Goal: Task Accomplishment & Management: Manage account settings

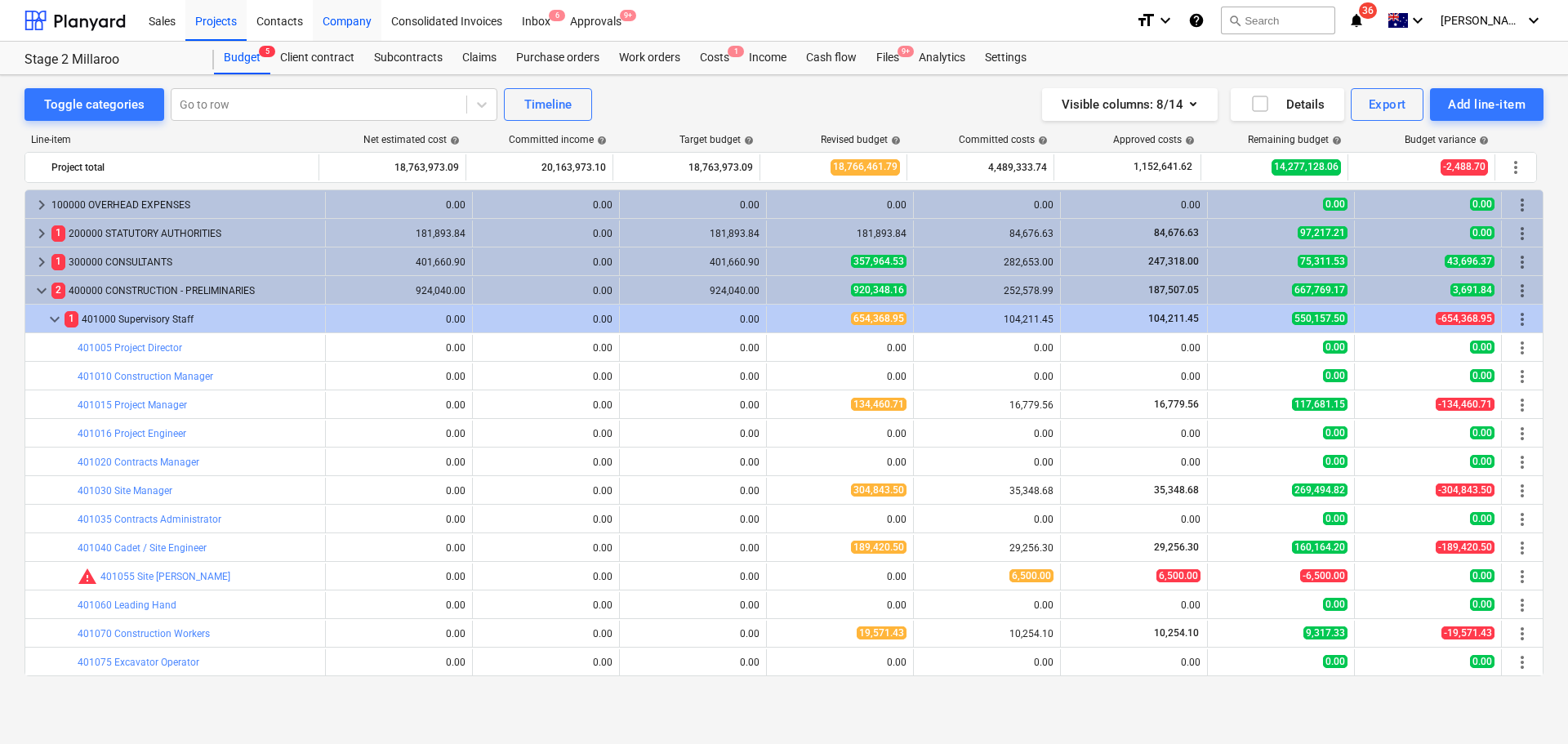
drag, startPoint x: 0, startPoint y: 0, endPoint x: 360, endPoint y: 29, distance: 361.2
click at [360, 29] on div "Company" at bounding box center [347, 19] width 69 height 41
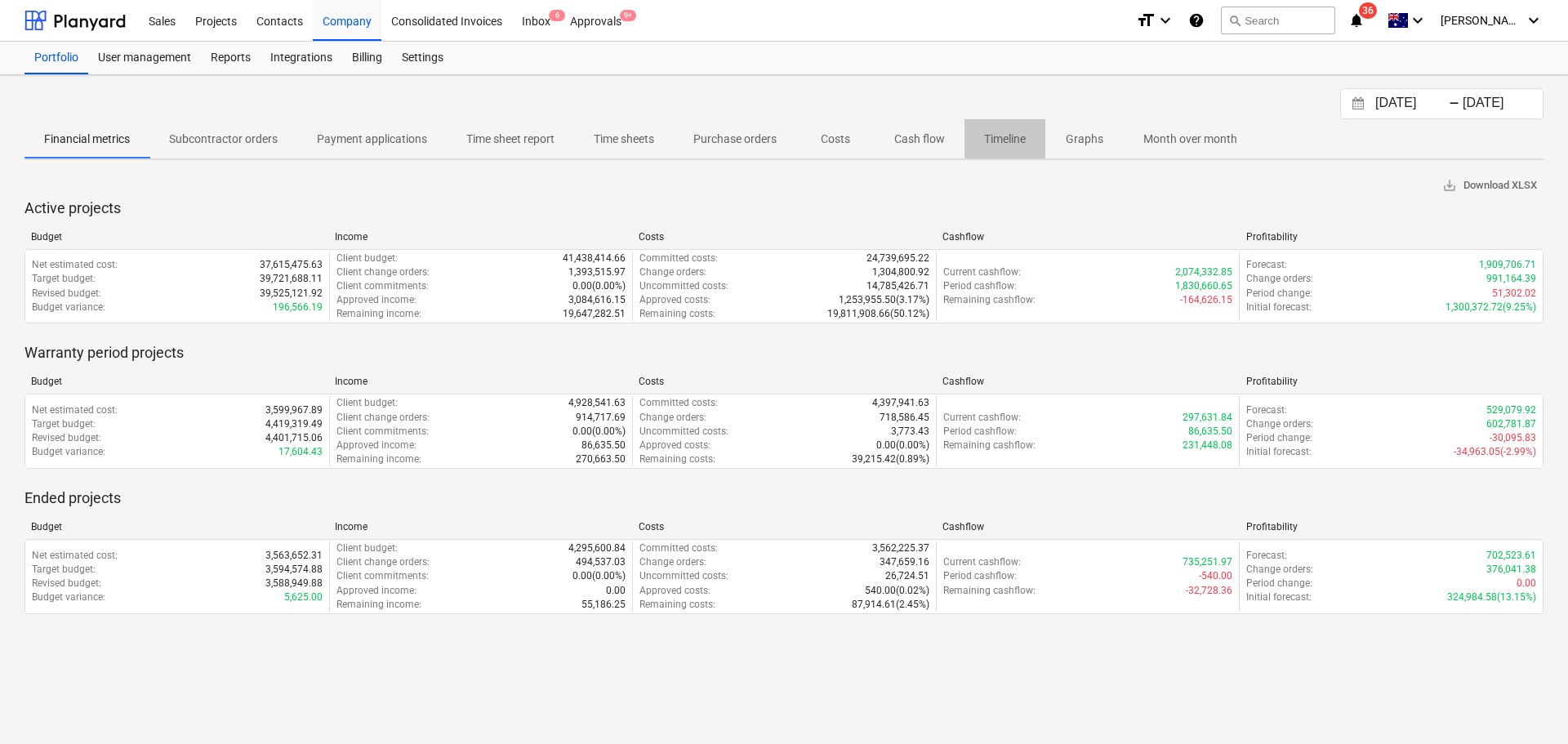
click at [995, 136] on p "Timeline" at bounding box center [1004, 139] width 41 height 17
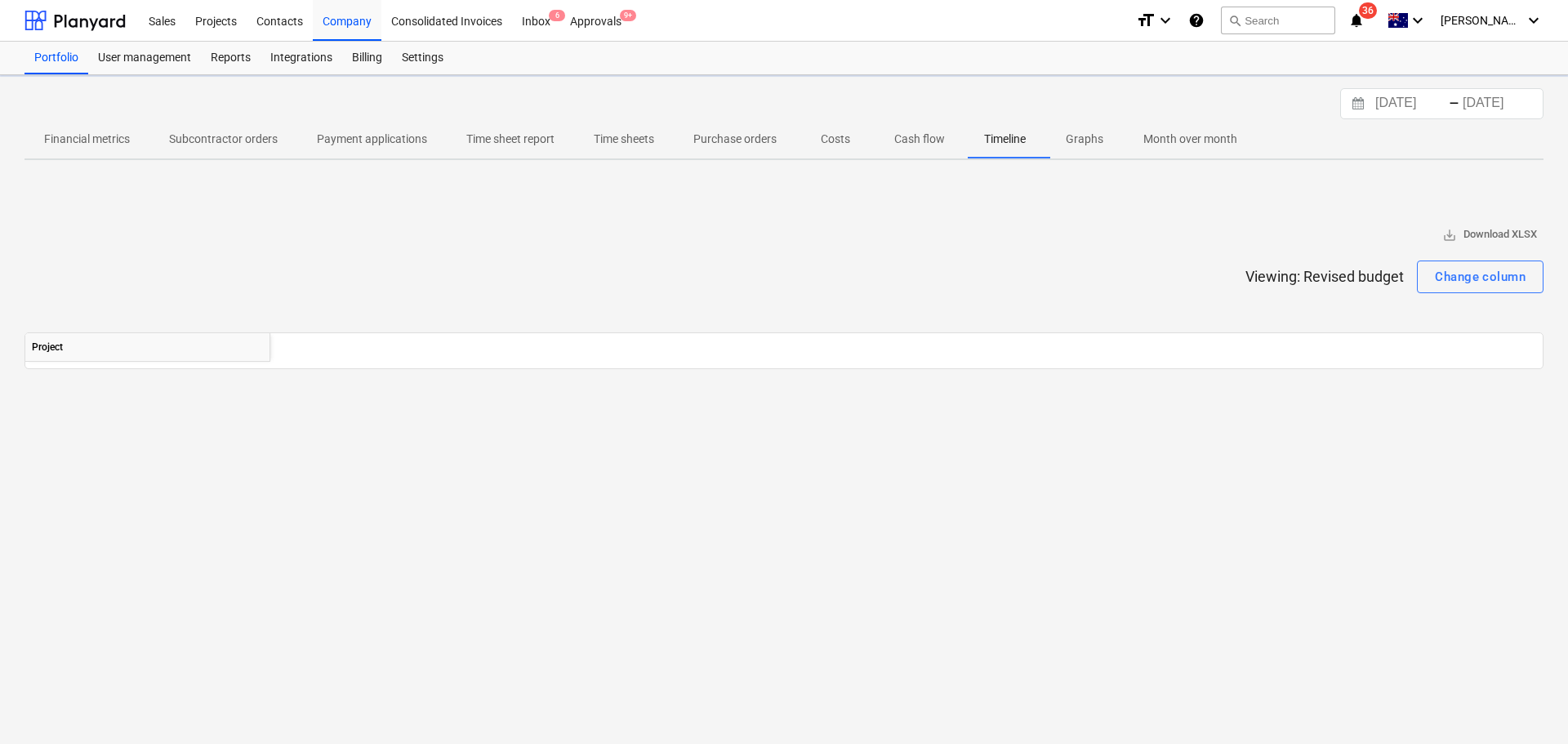
click at [904, 128] on span "Cash flow" at bounding box center [920, 139] width 90 height 27
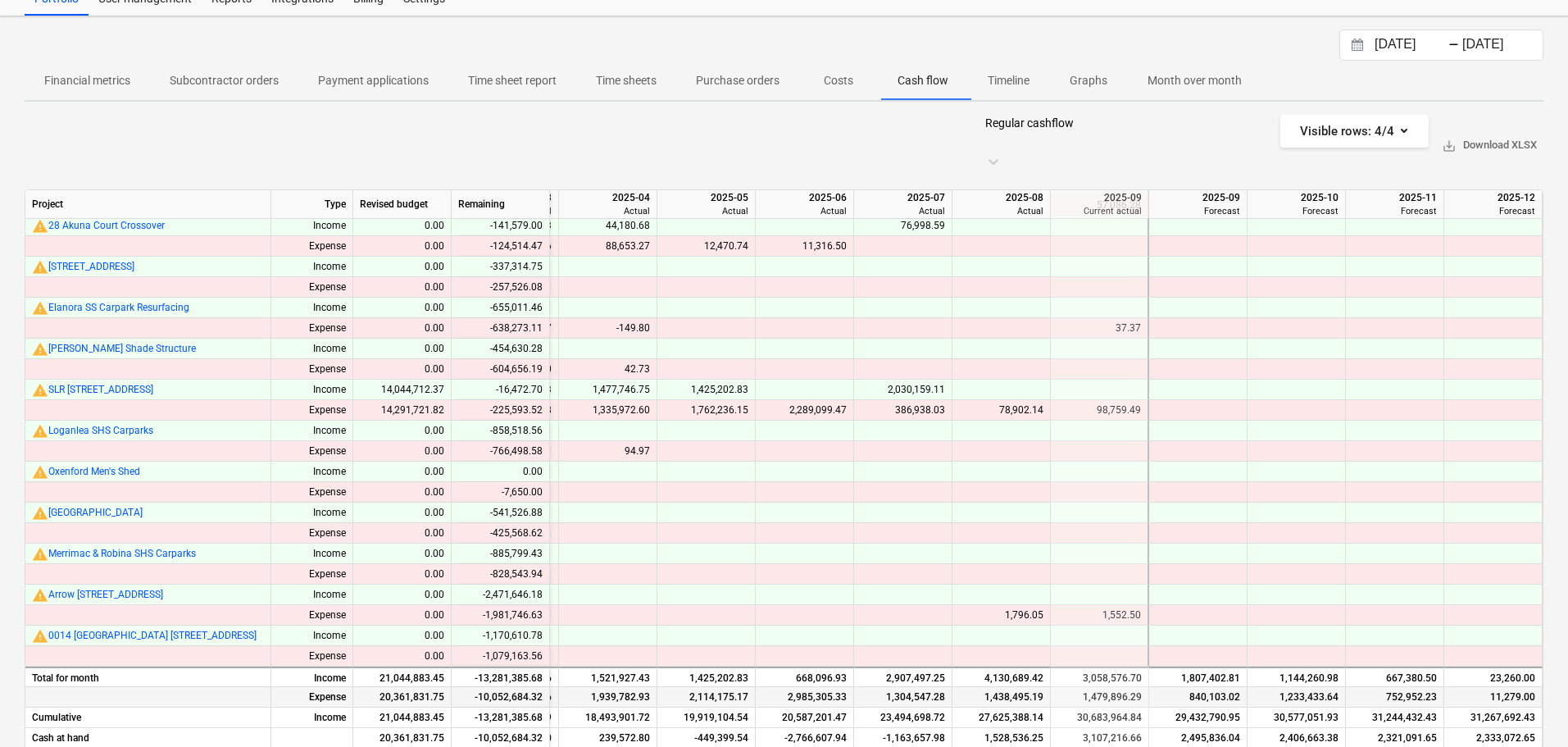
scroll to position [542, 1767]
click at [207, 687] on div at bounding box center [148, 697] width 246 height 20
click at [1401, 129] on icon "button" at bounding box center [1404, 131] width 7 height 4
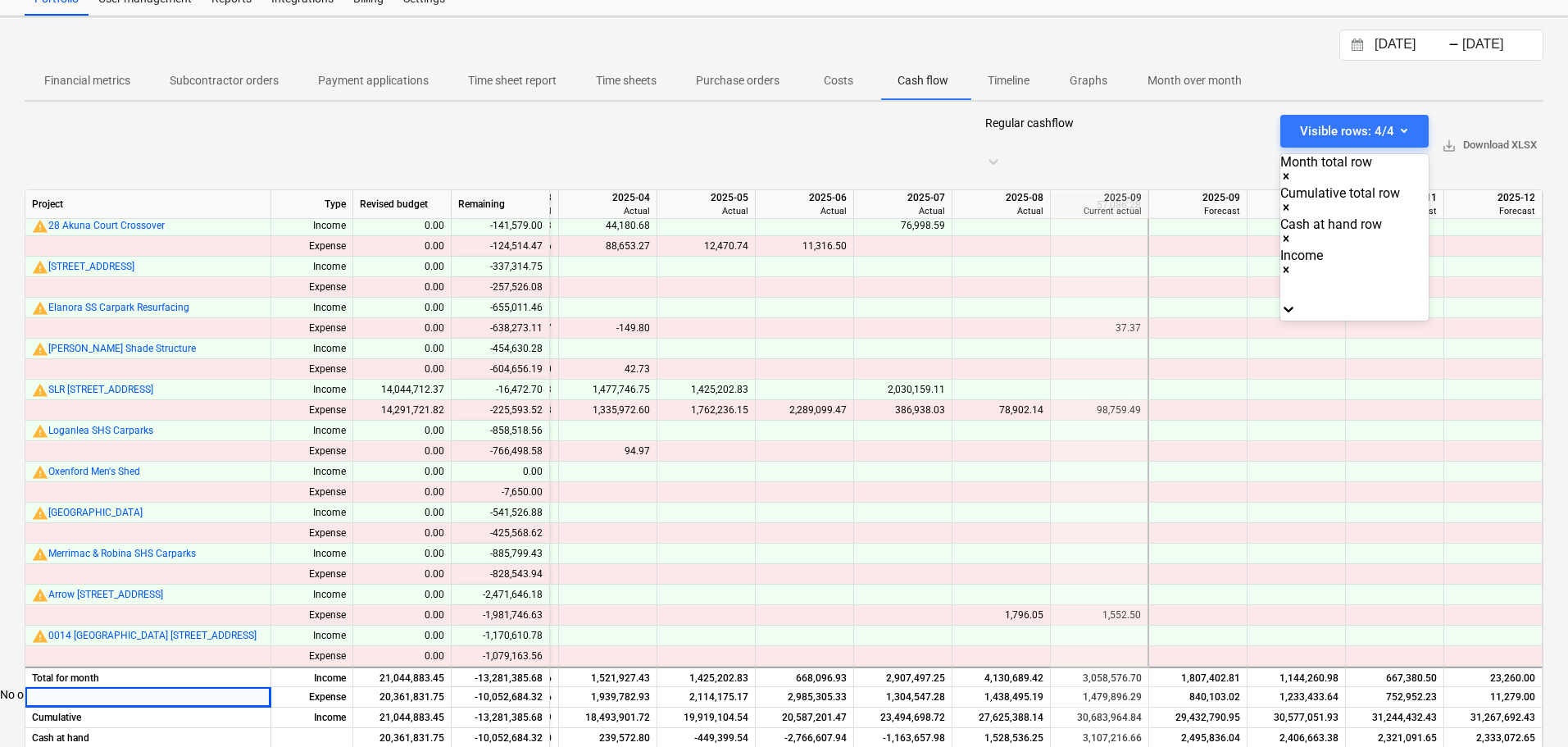
click at [1355, 80] on div at bounding box center [784, 374] width 1568 height 747
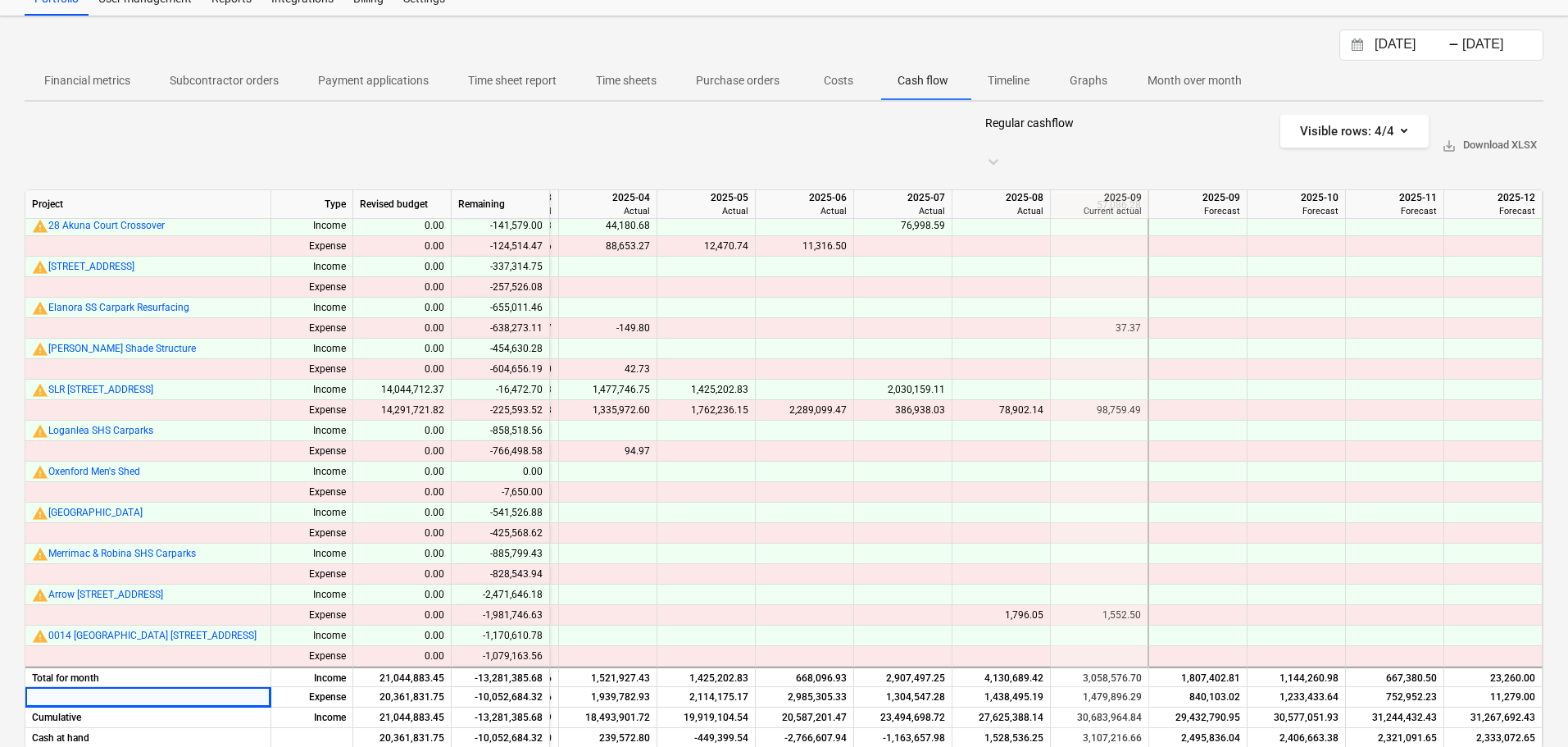
click at [1259, 132] on div "Regular cashflow" at bounding box center [1126, 145] width 296 height 62
click at [1374, 127] on div "Visible rows : 4/4" at bounding box center [1354, 131] width 109 height 21
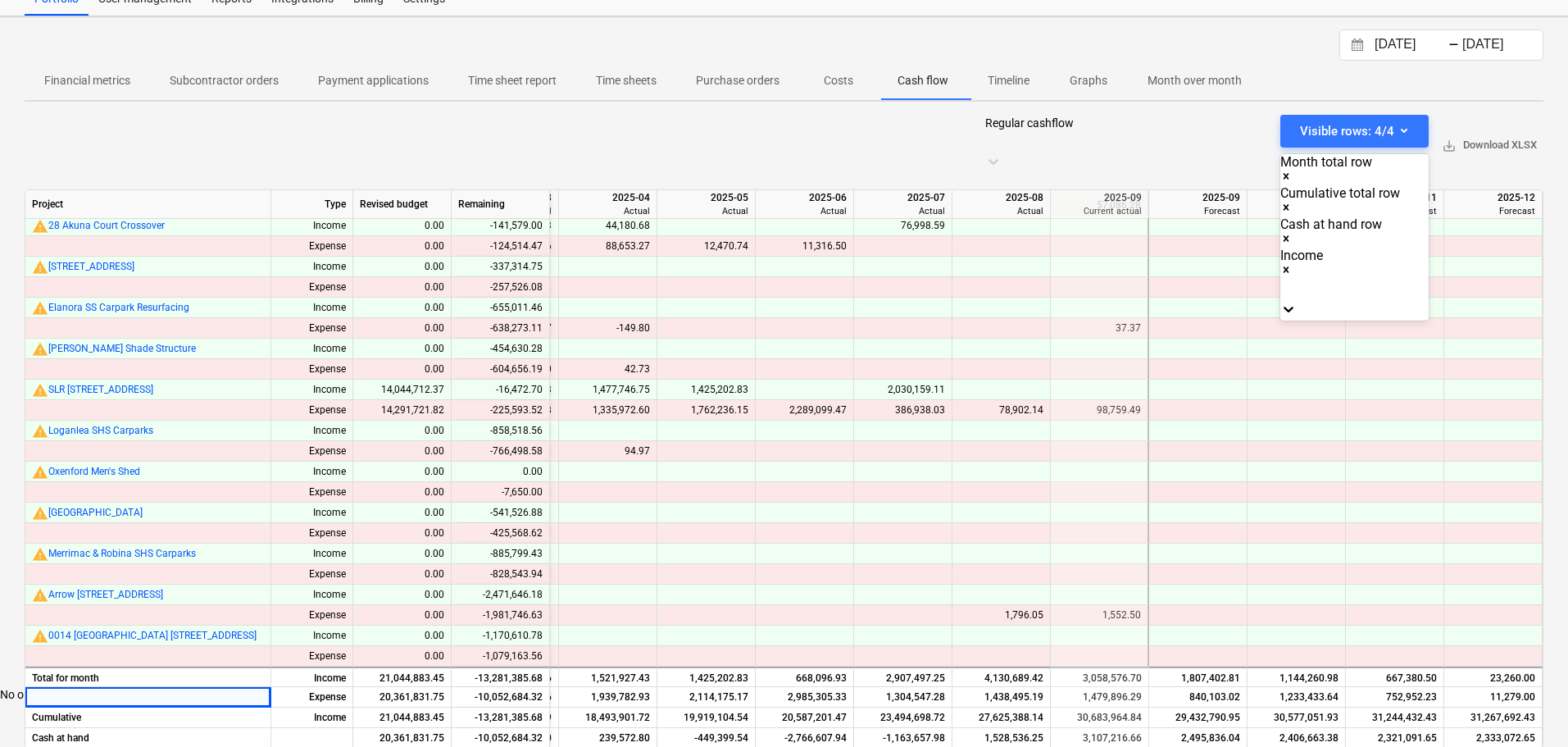
click at [1292, 264] on icon "Remove Income" at bounding box center [1286, 270] width 12 height 12
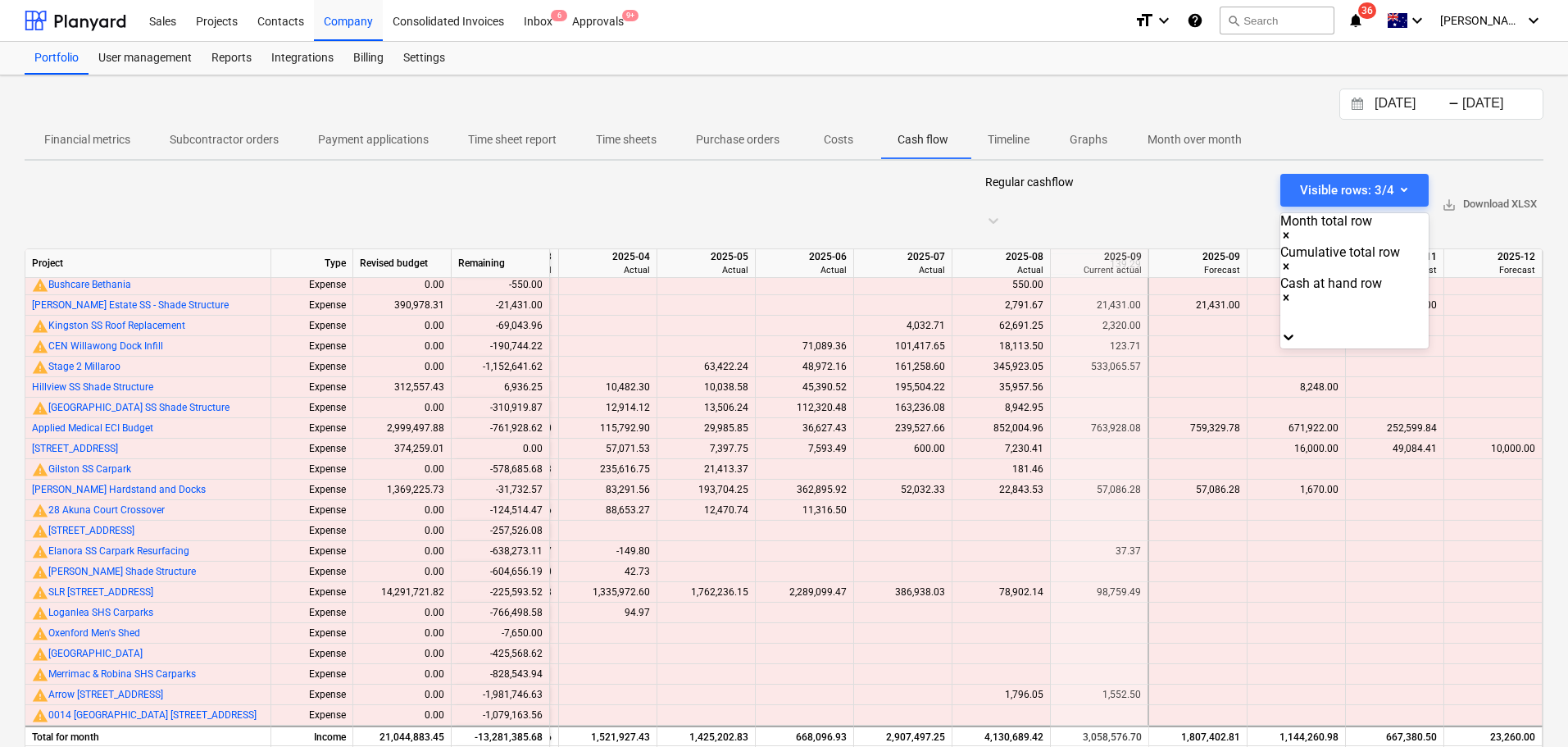
scroll to position [59, 0]
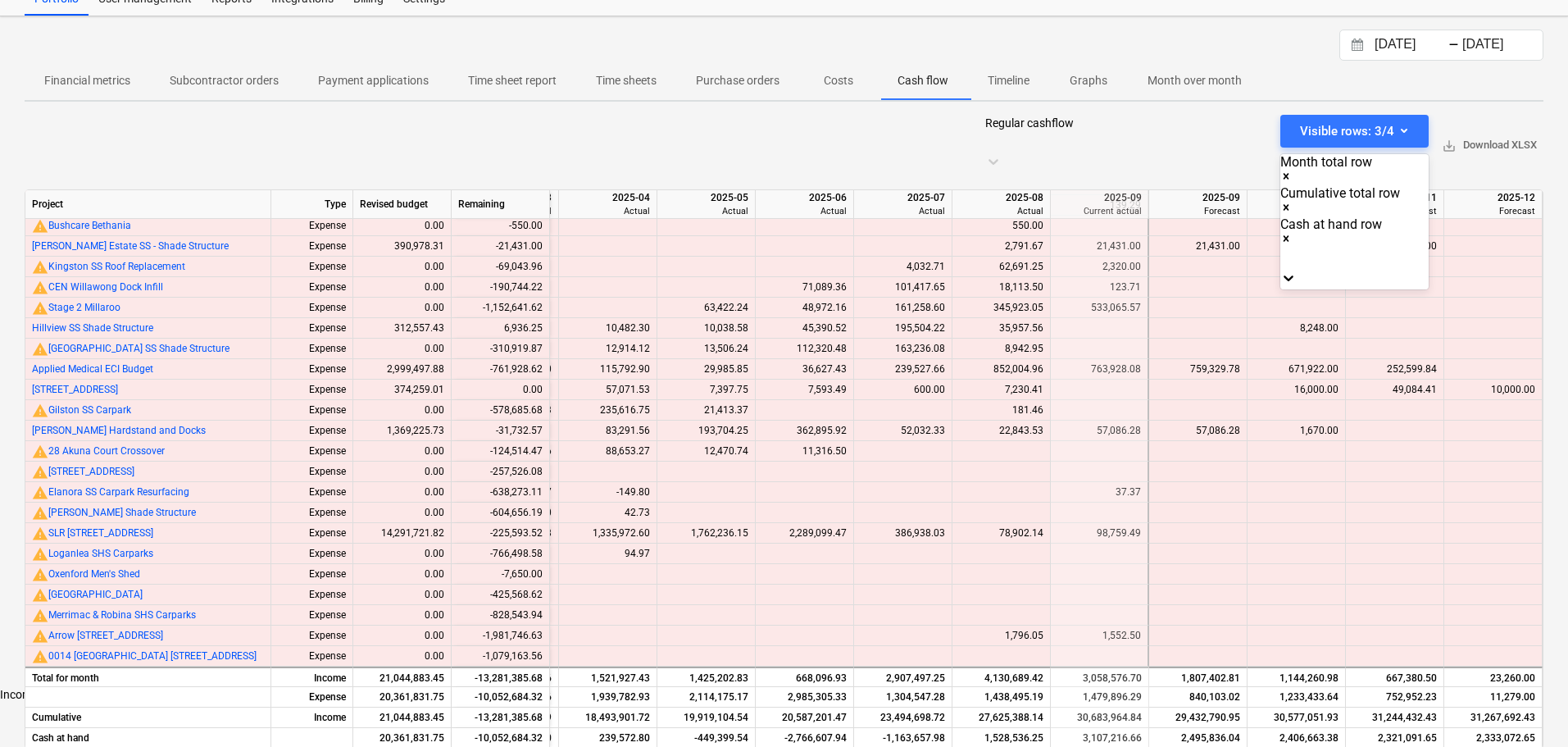
click at [1325, 688] on div "Income" at bounding box center [784, 695] width 1568 height 13
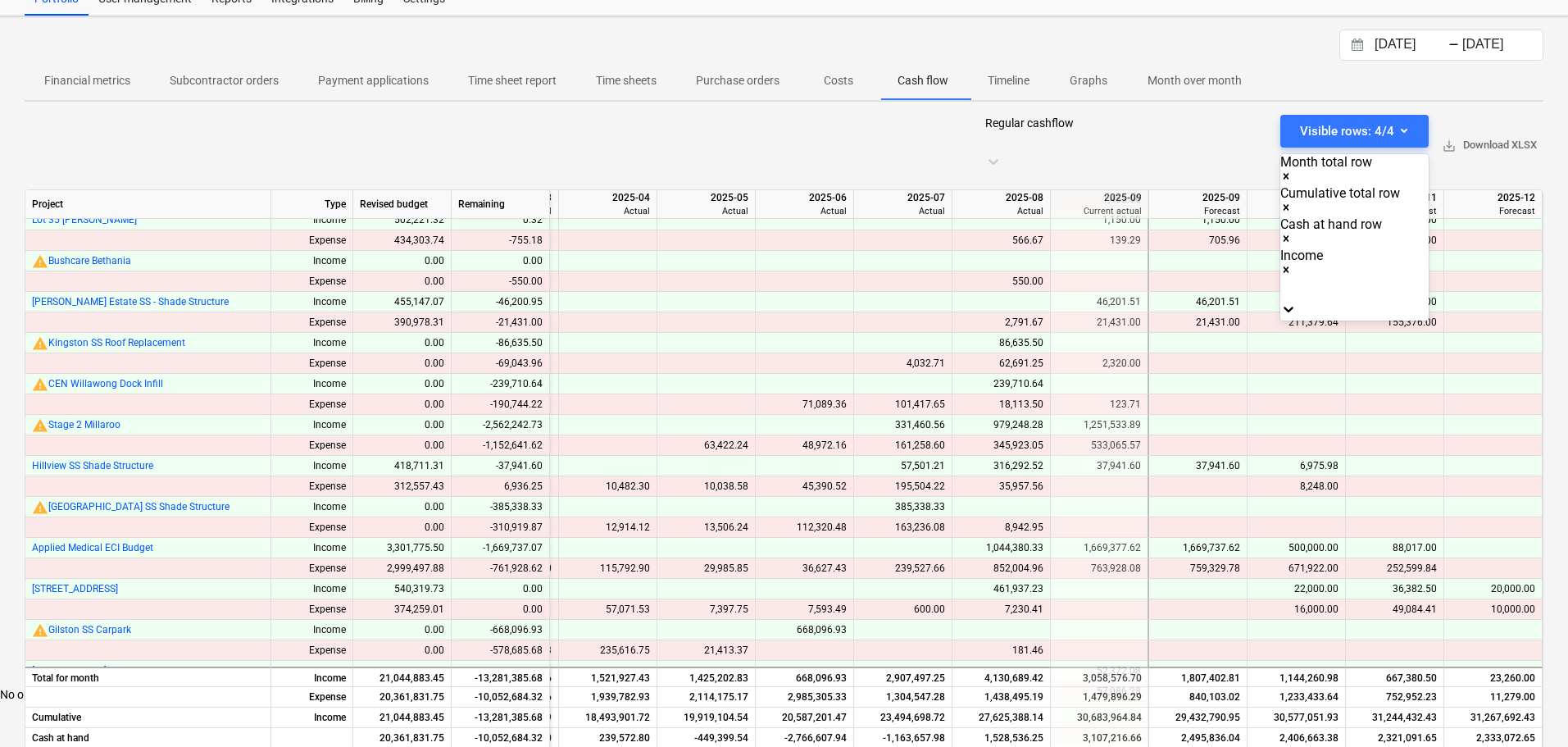
click at [1075, 50] on div at bounding box center [784, 374] width 1568 height 747
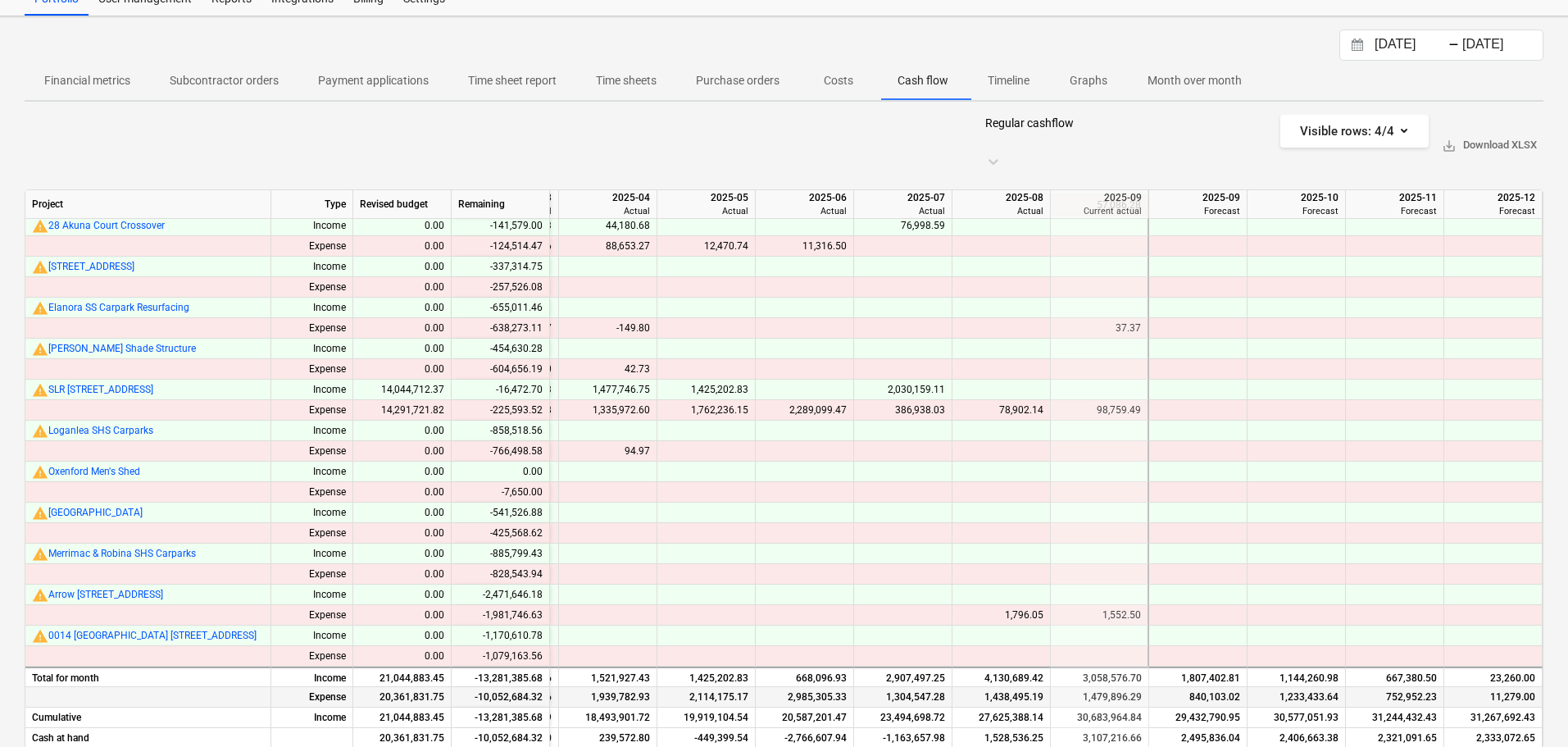
scroll to position [296, 1767]
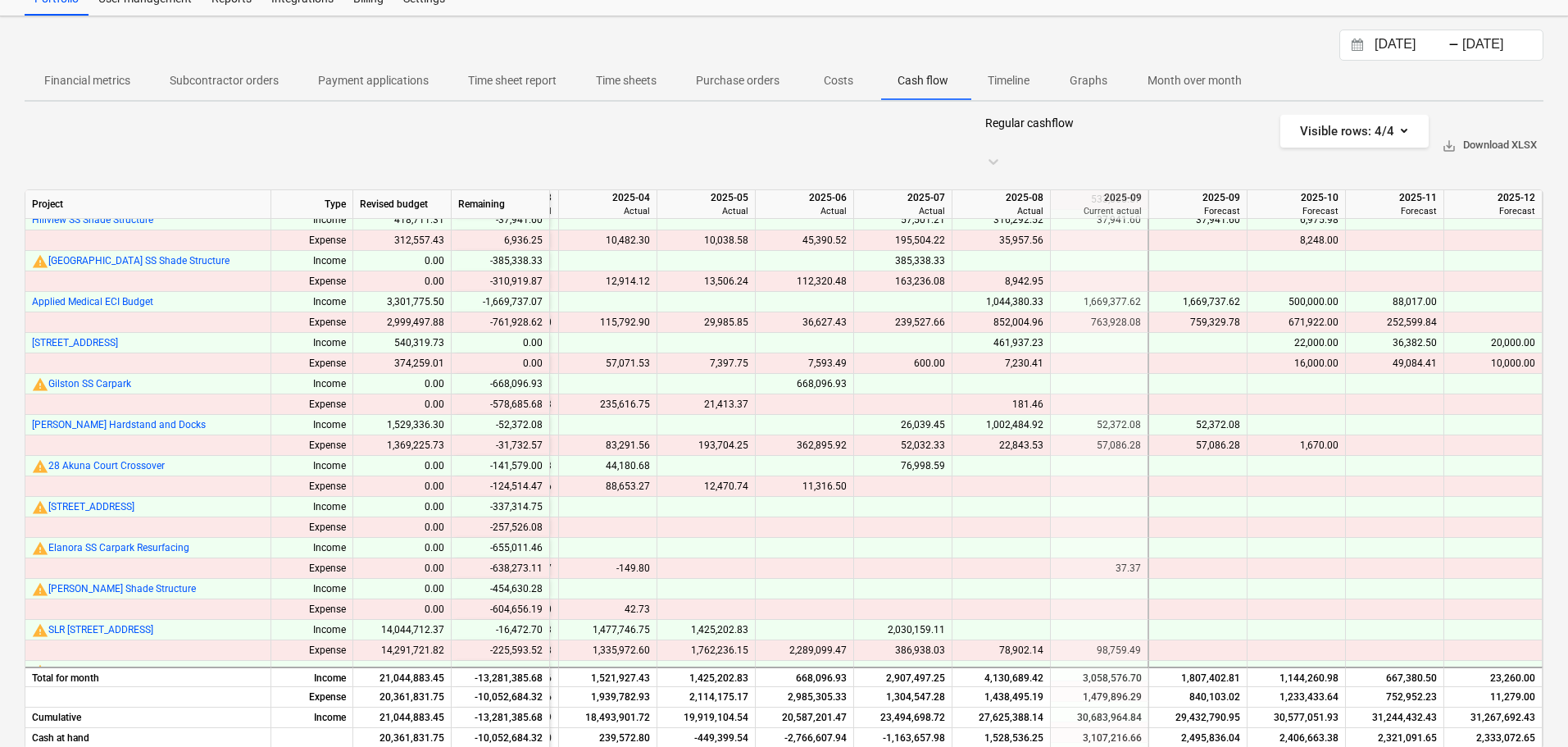
click at [1499, 136] on span "save_alt Download XLSX" at bounding box center [1489, 145] width 95 height 19
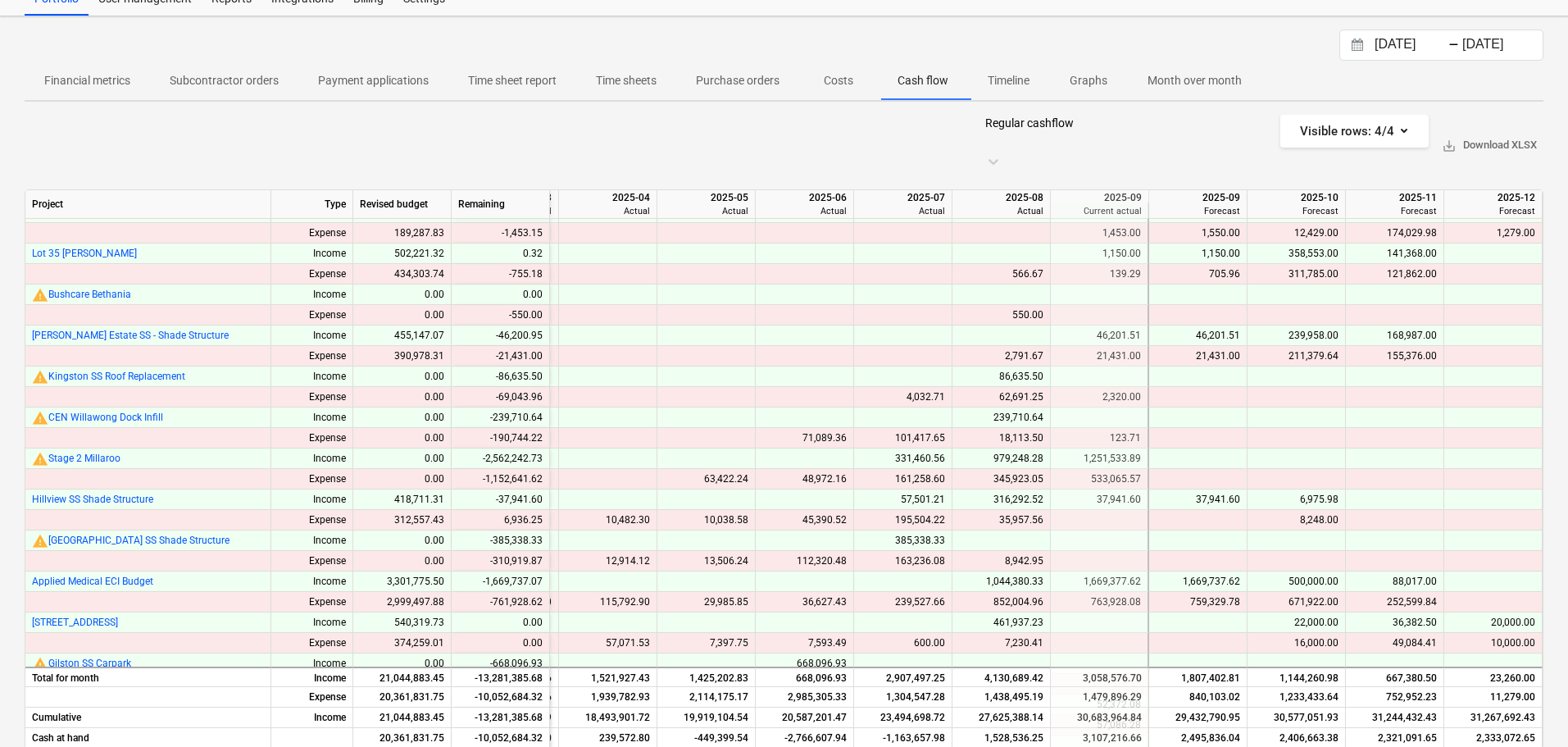
scroll to position [0, 1767]
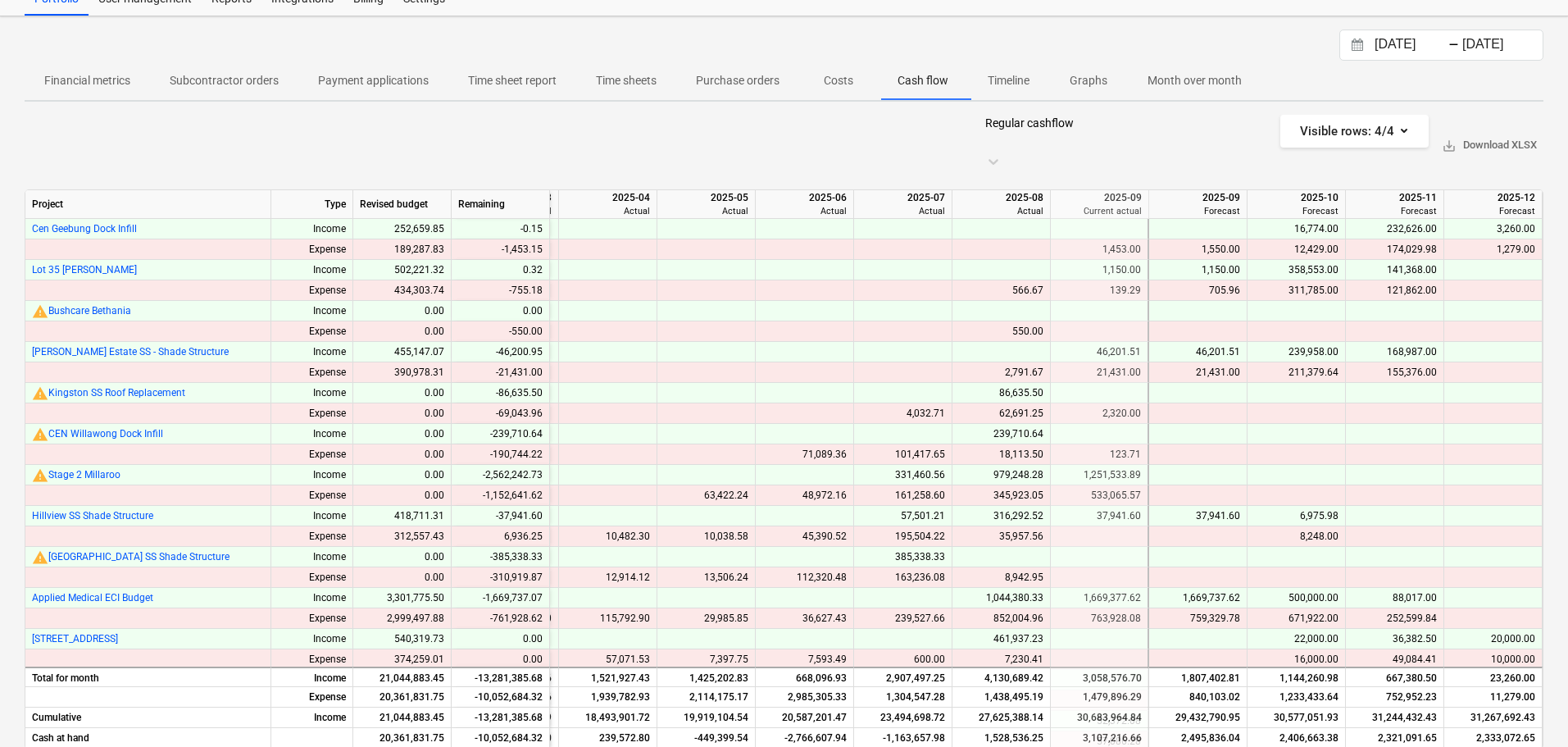
click at [1124, 280] on div "139.29" at bounding box center [1099, 290] width 84 height 20
click at [1219, 280] on div "705.96" at bounding box center [1198, 290] width 85 height 20
click at [1124, 280] on div "139.29" at bounding box center [1099, 290] width 84 height 20
click at [1210, 280] on div "705.96" at bounding box center [1198, 290] width 85 height 20
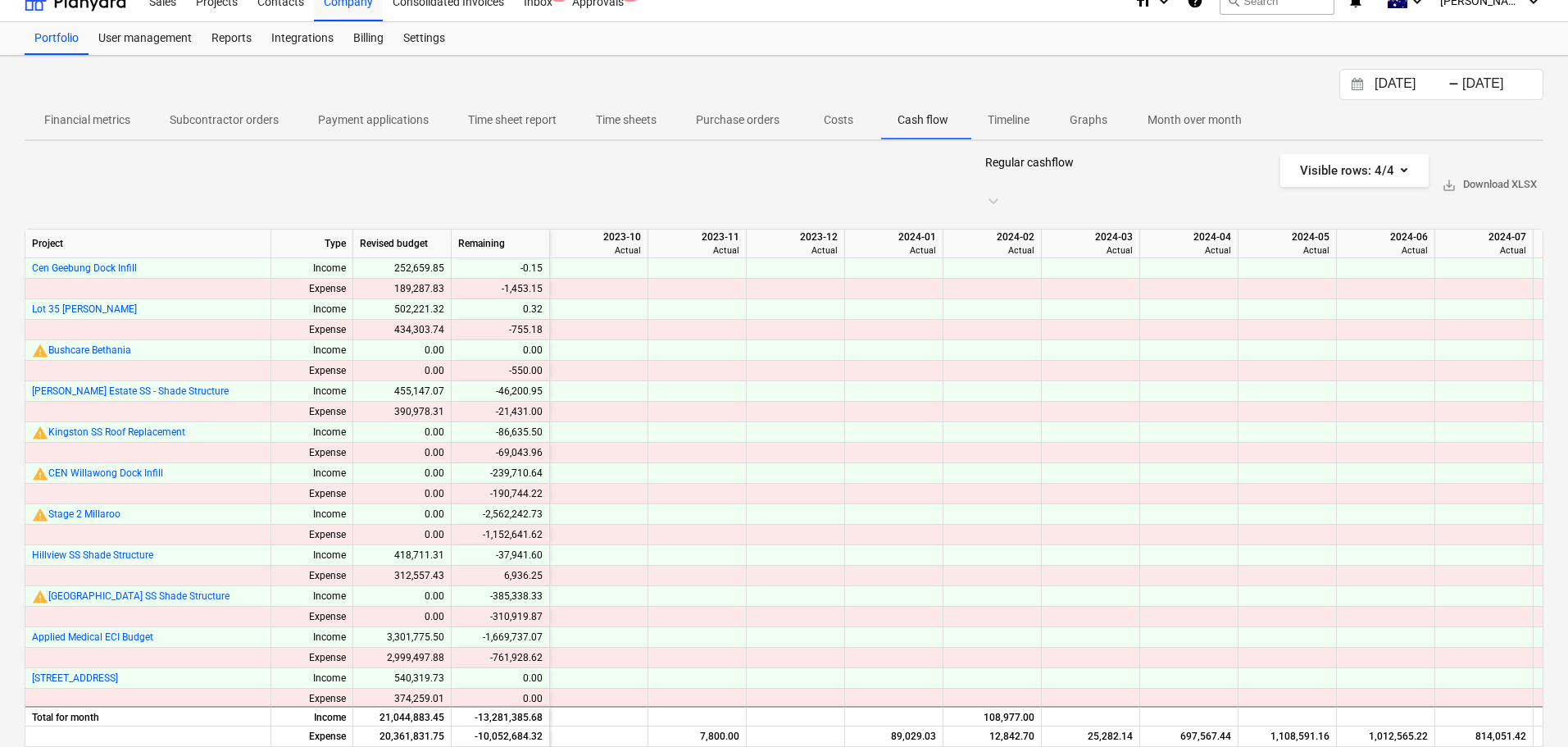
scroll to position [0, 0]
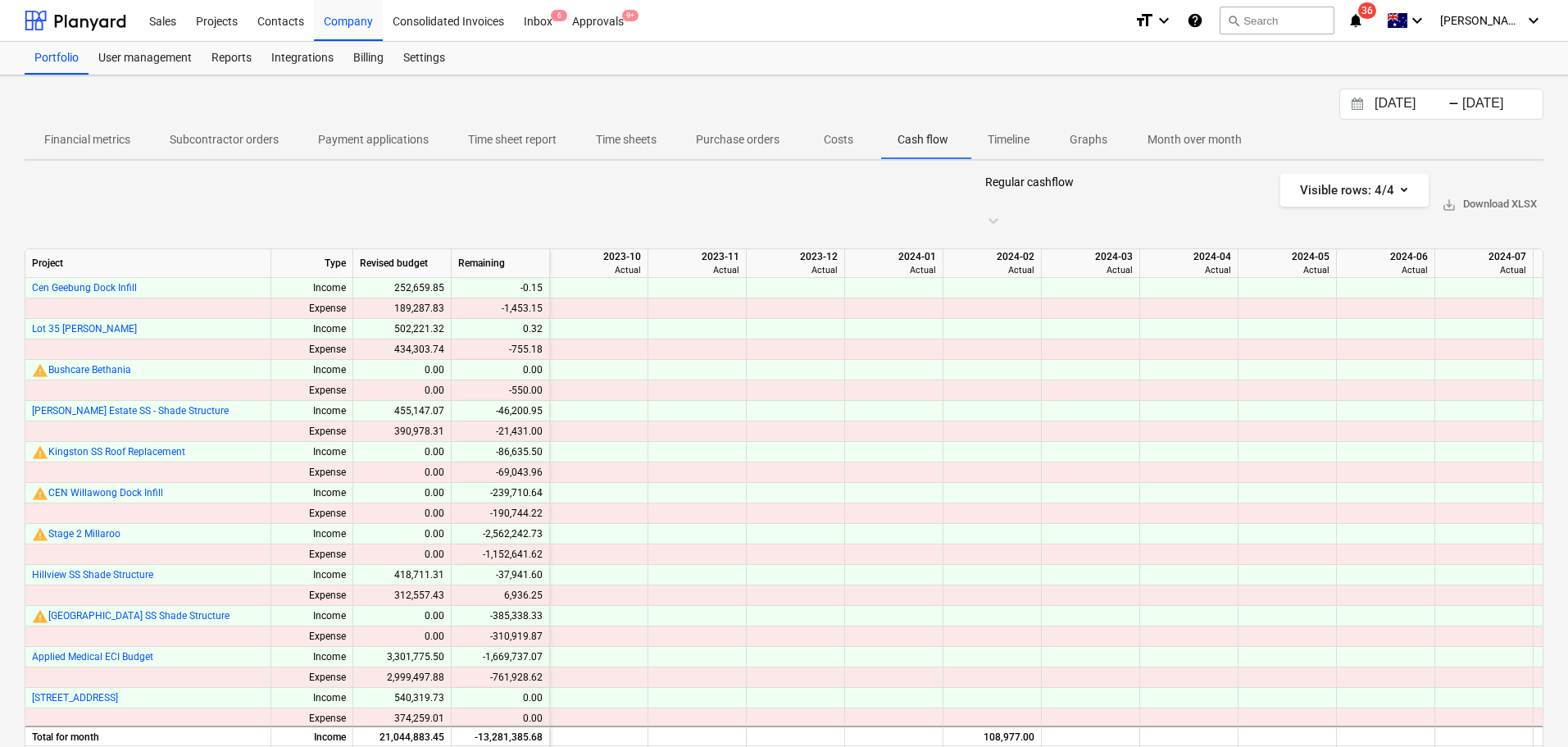
click at [61, 131] on p "Financial metrics" at bounding box center [87, 140] width 86 height 17
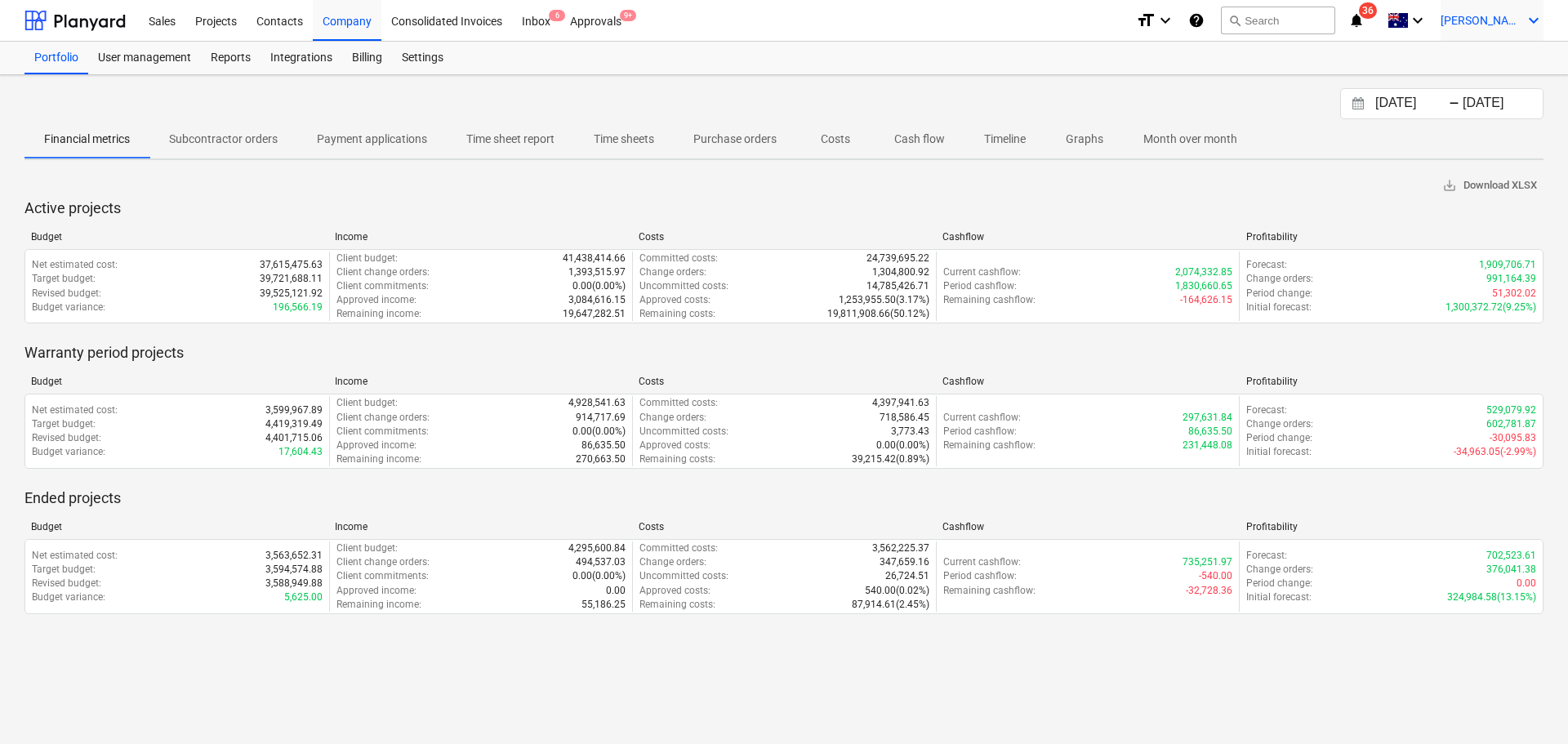
click at [1506, 22] on span "[PERSON_NAME]" at bounding box center [1481, 20] width 82 height 13
click at [1274, 136] on div at bounding box center [784, 372] width 1568 height 744
click at [1500, 176] on span "save_alt Download XLSX" at bounding box center [1489, 186] width 95 height 19
click at [1423, 107] on input "[DATE]" at bounding box center [1414, 104] width 83 height 23
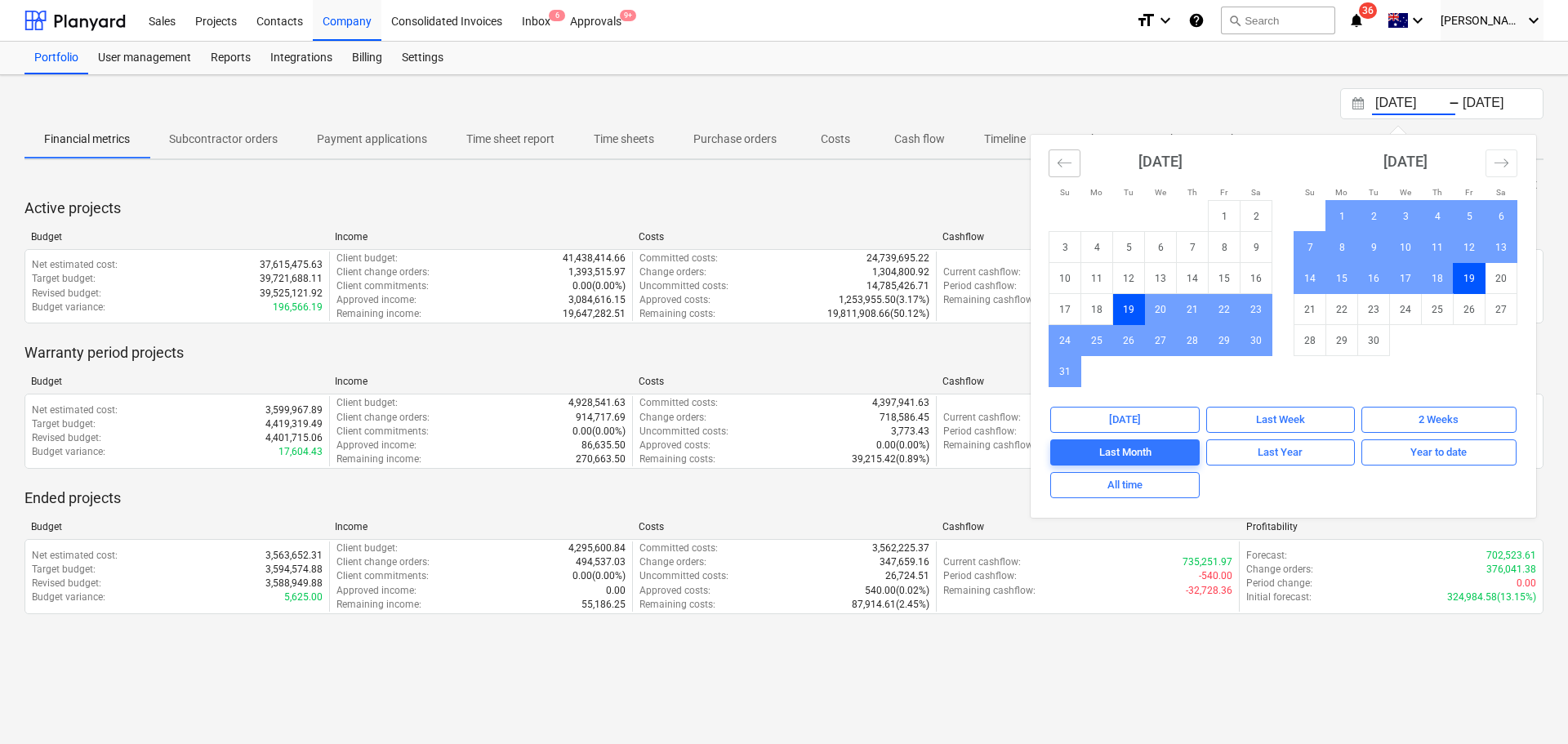
click at [1060, 170] on icon "Move backward to switch to the previous month." at bounding box center [1065, 163] width 15 height 15
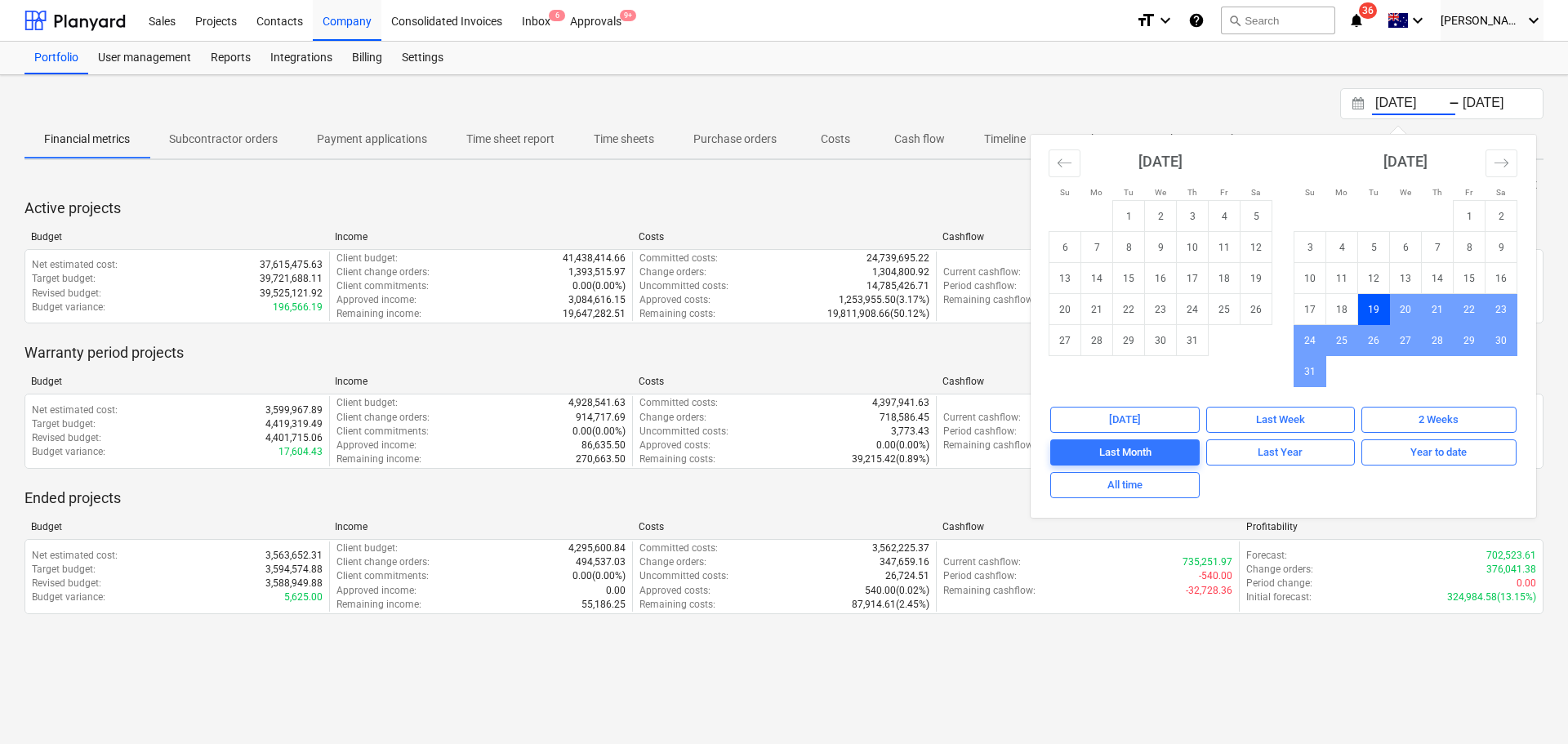
click at [1130, 499] on div "[DATE] Last Week 2 Weeks Last Month Last Year Year to date All time" at bounding box center [1283, 462] width 505 height 111
click at [1133, 480] on div "All time" at bounding box center [1125, 486] width 35 height 19
type input "[DATE]"
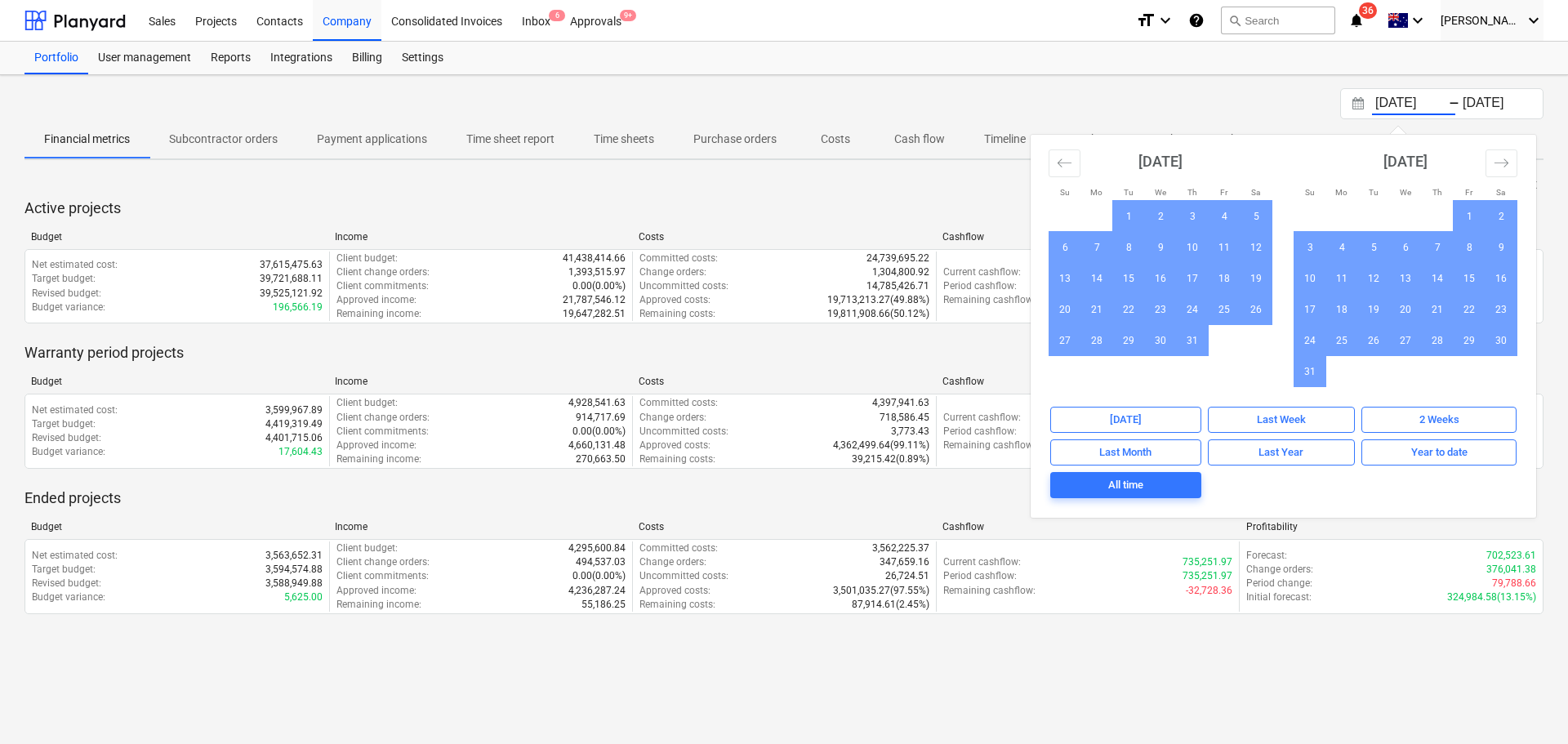
click at [1223, 93] on div "[DATE] Press the down arrow key to interact with the calendar and select a date…" at bounding box center [784, 104] width 1519 height 31
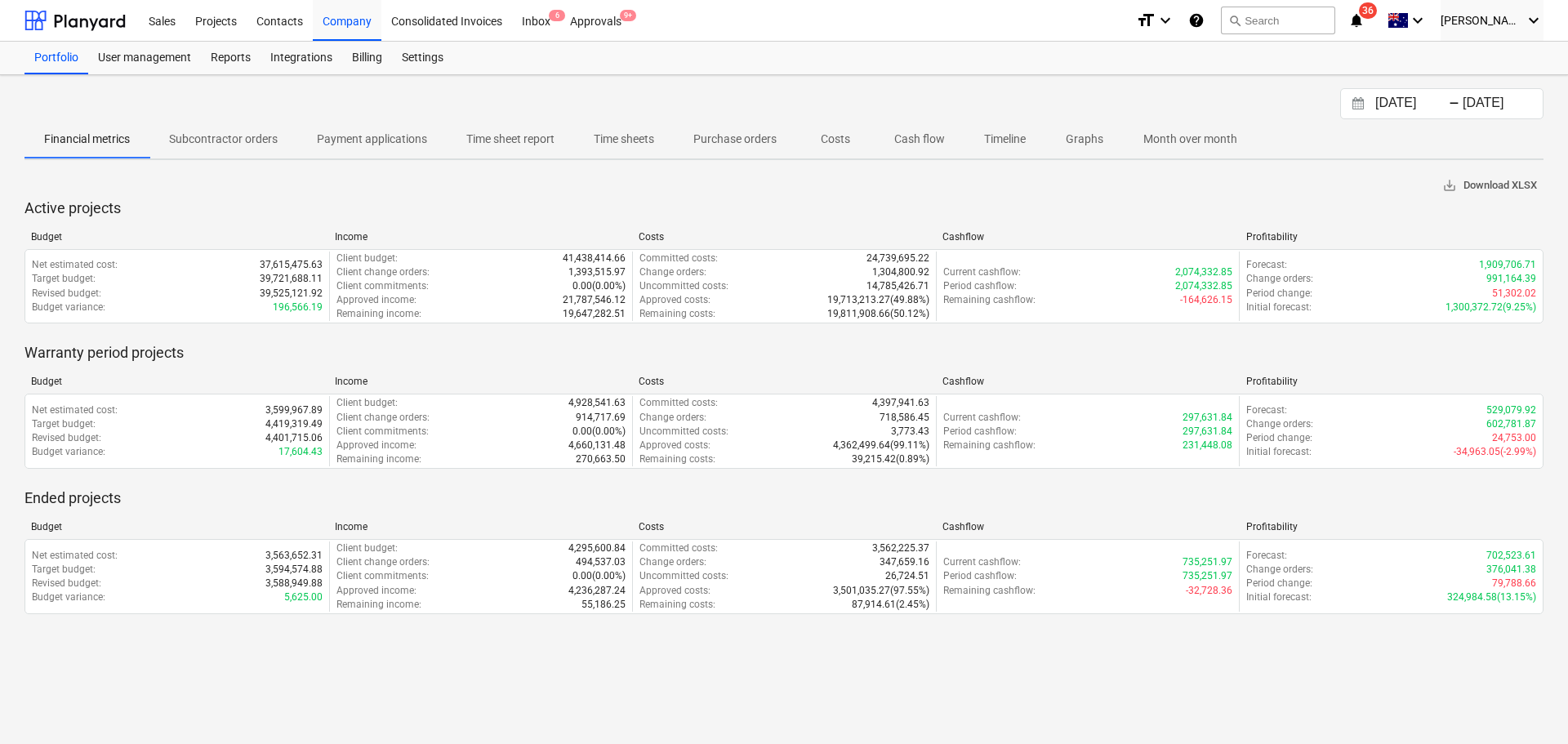
click at [1491, 184] on span "save_alt Download XLSX" at bounding box center [1489, 186] width 95 height 19
click at [224, 10] on div "Projects" at bounding box center [216, 19] width 61 height 41
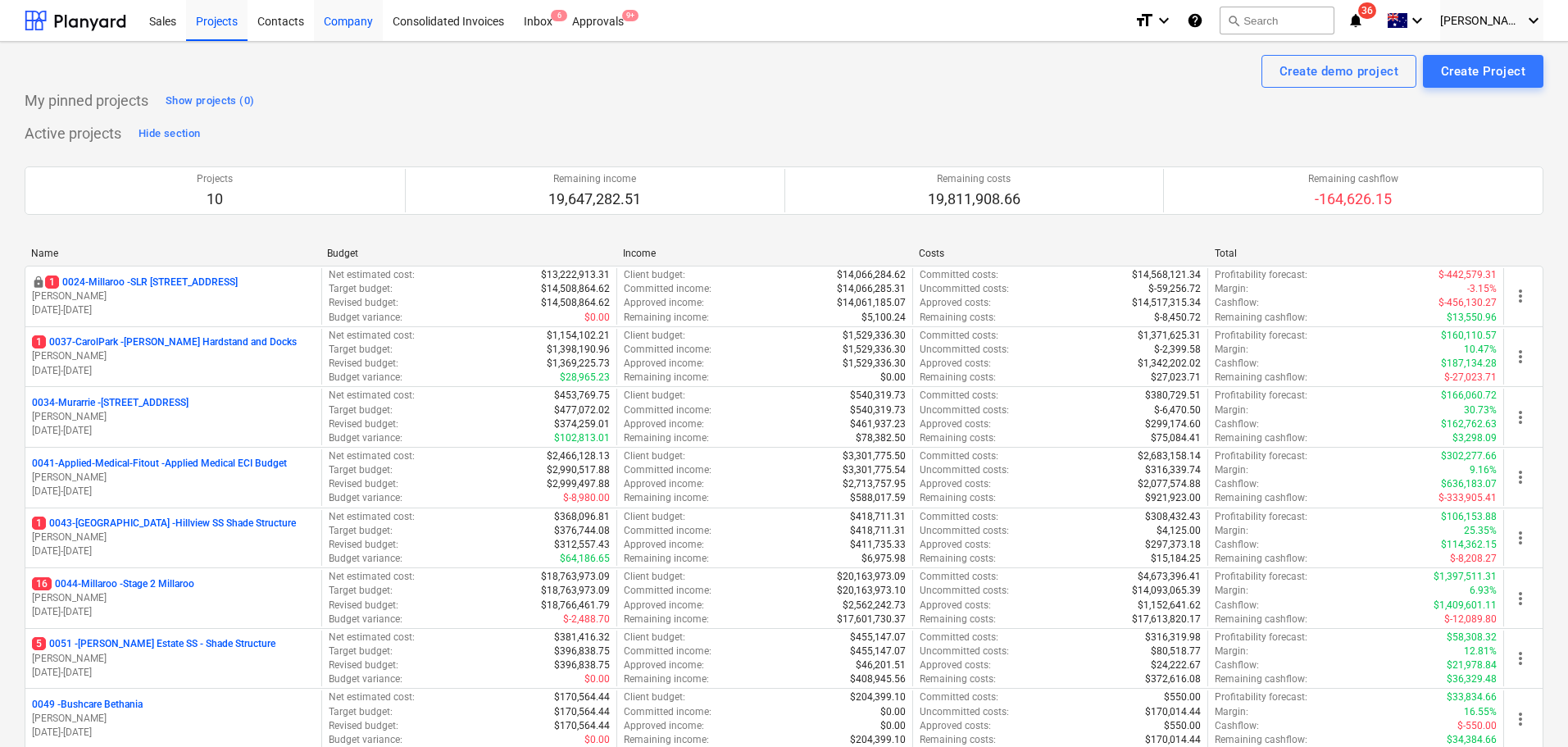
click at [362, 31] on div "Company" at bounding box center [348, 19] width 69 height 41
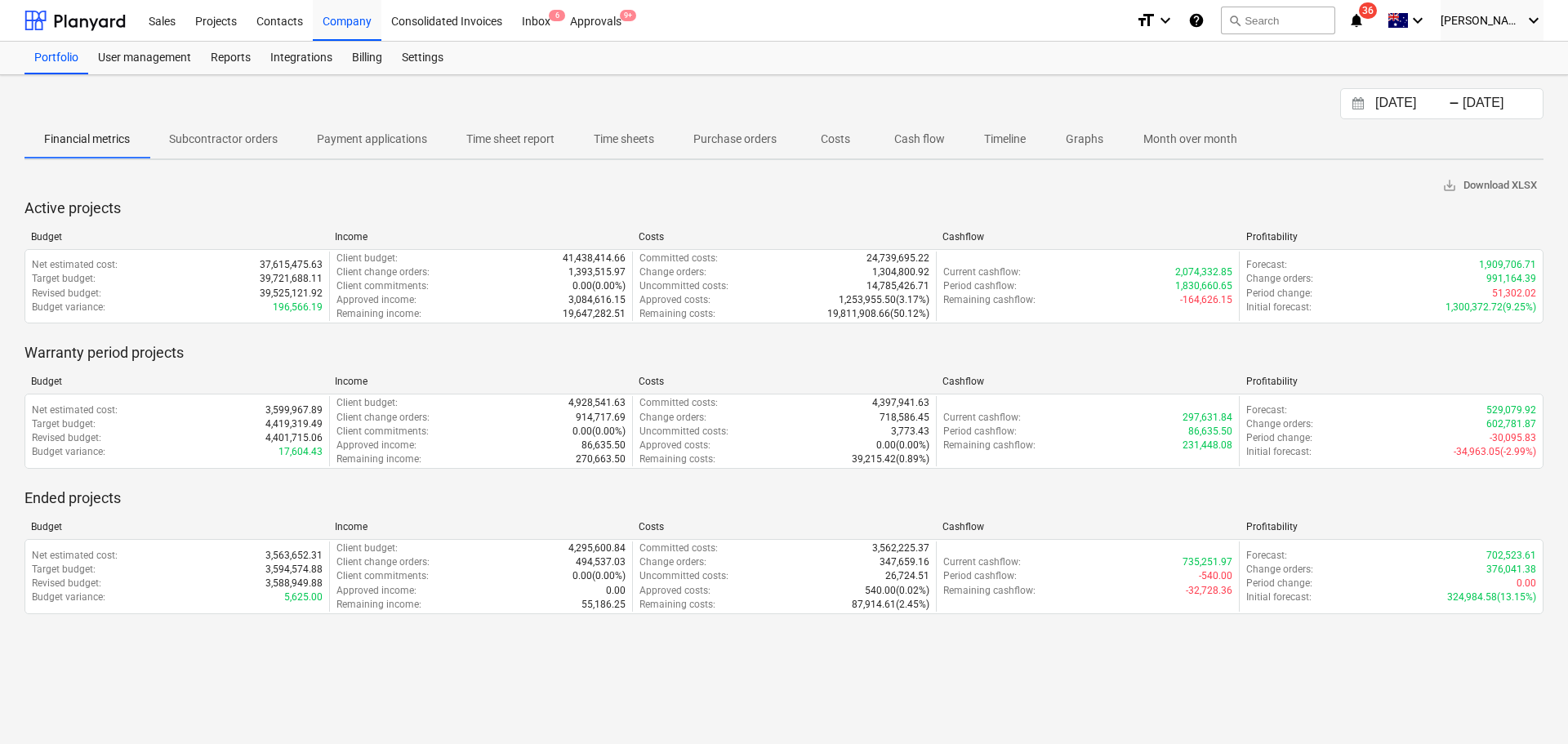
click at [920, 145] on p "Cash flow" at bounding box center [920, 139] width 51 height 17
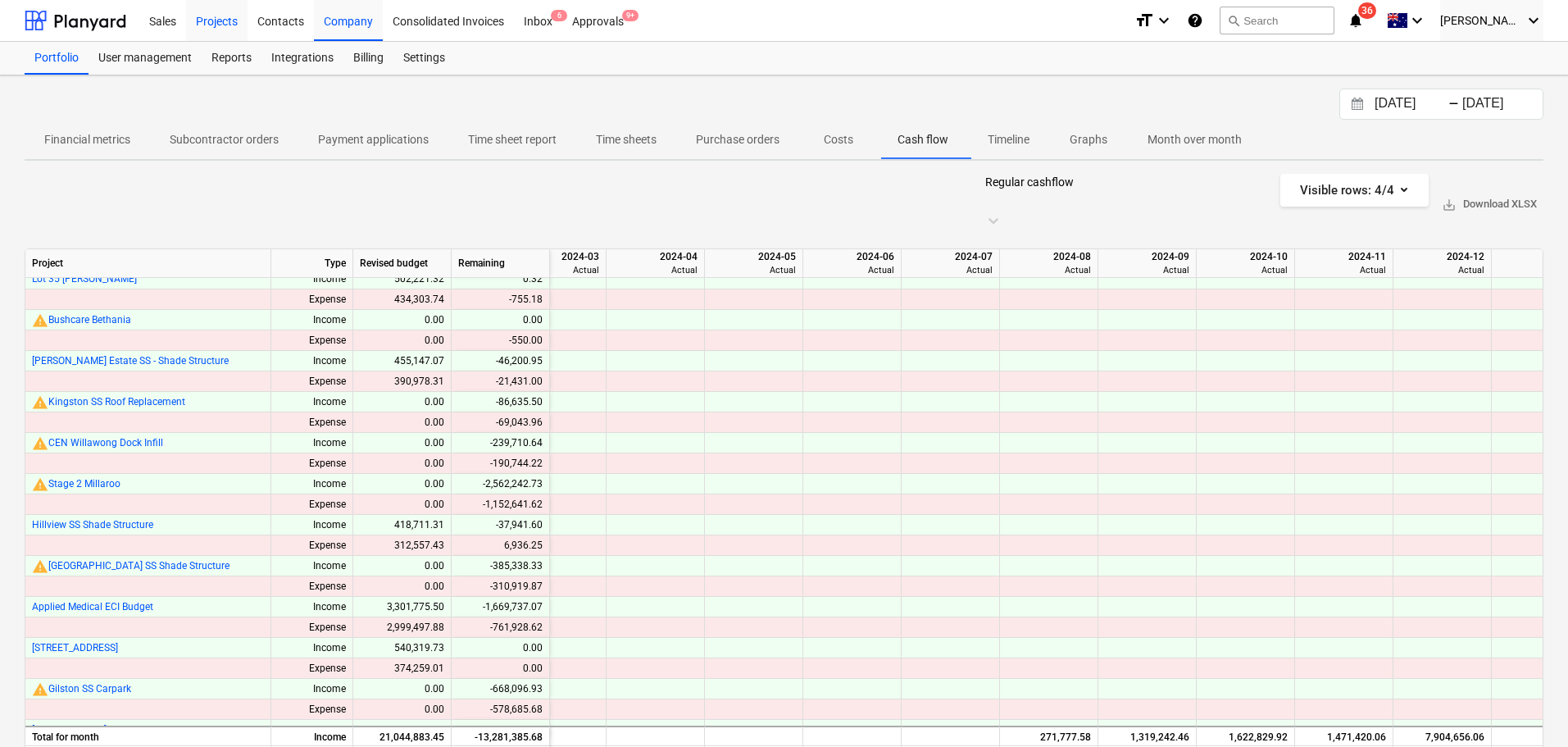
click at [226, 19] on div "Projects" at bounding box center [217, 19] width 62 height 41
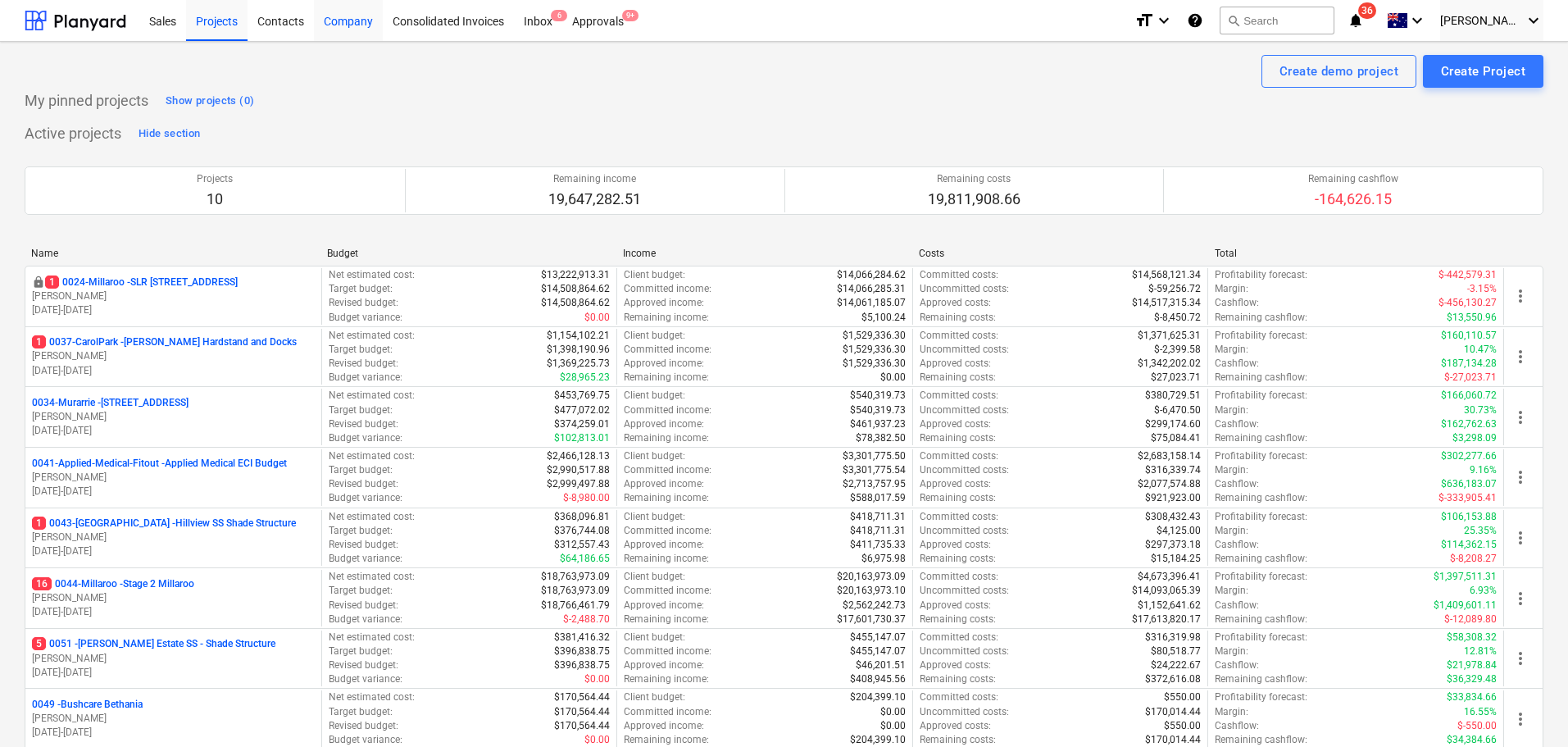
click at [360, 16] on div "Company" at bounding box center [348, 19] width 69 height 41
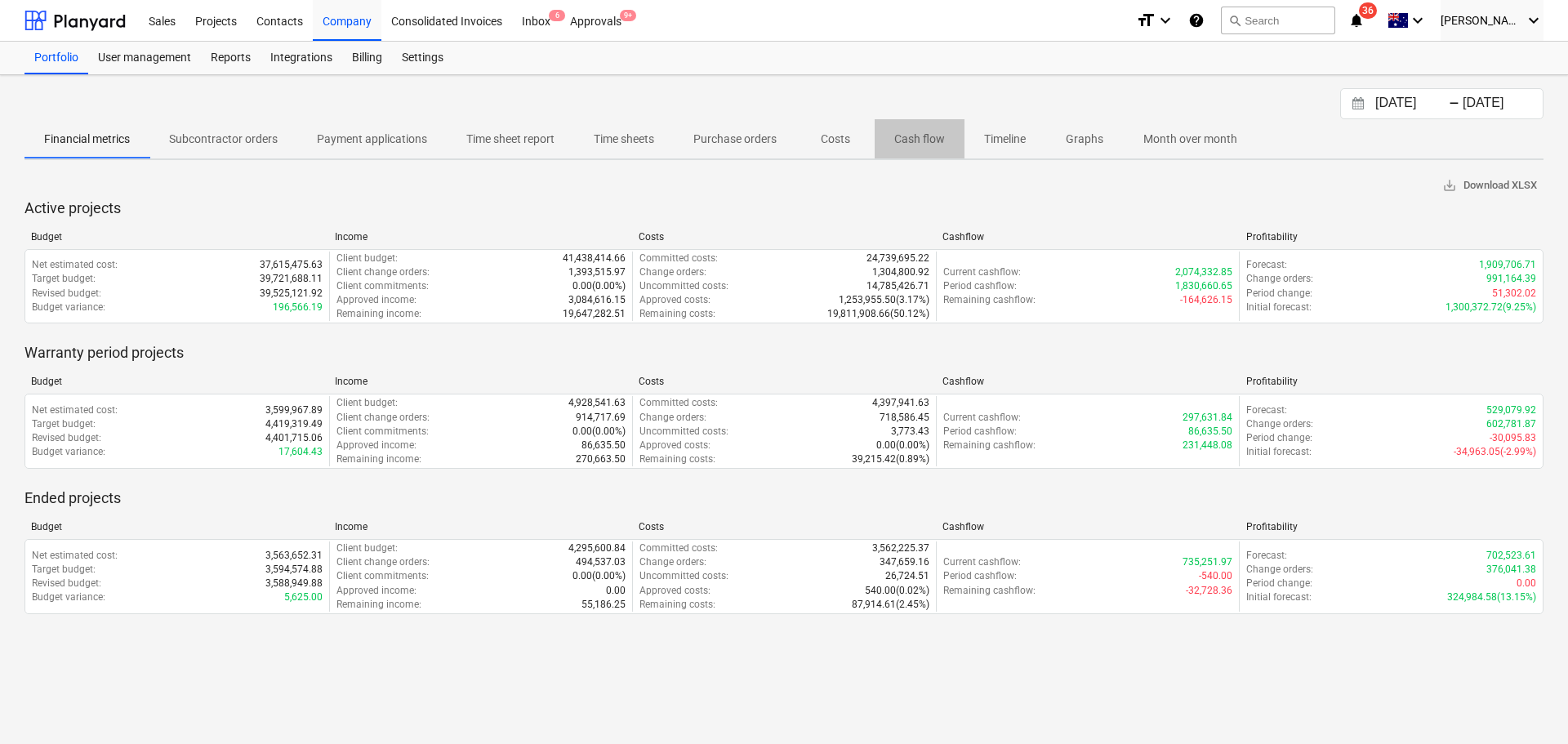
click at [919, 133] on p "Cash flow" at bounding box center [920, 139] width 51 height 17
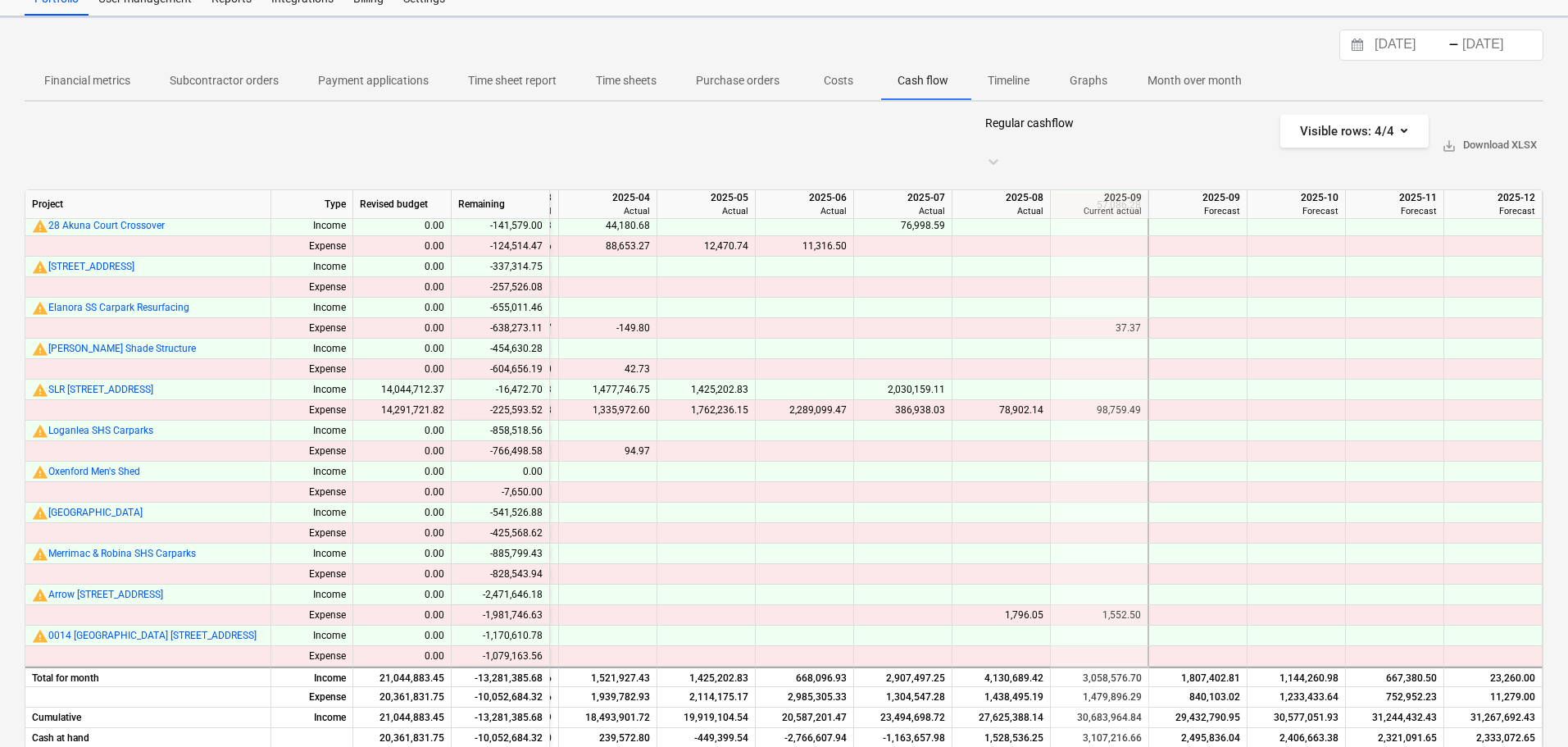
scroll to position [542, 1767]
click at [116, 80] on p "Financial metrics" at bounding box center [87, 81] width 86 height 17
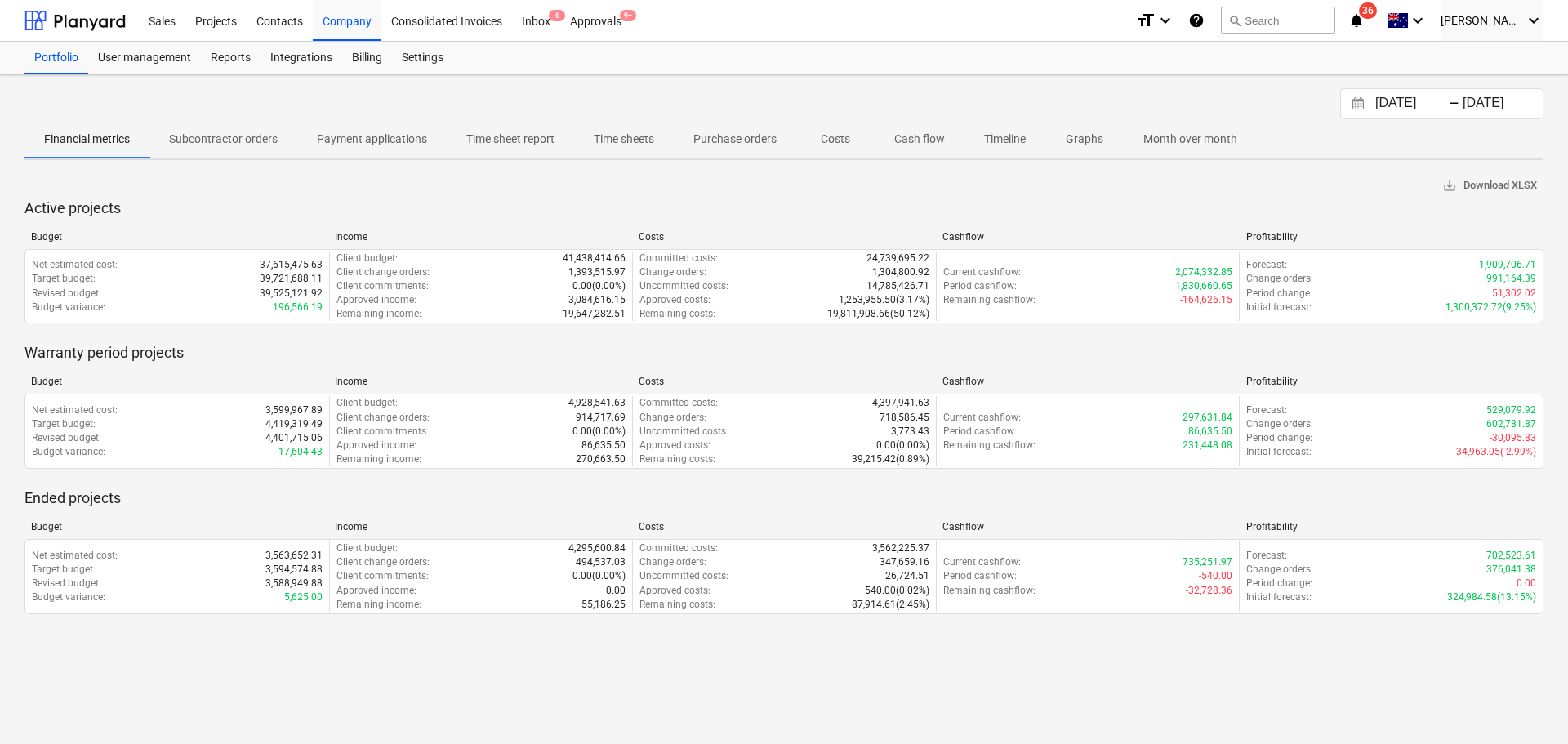
click at [1496, 102] on input "[DATE]" at bounding box center [1501, 104] width 83 height 23
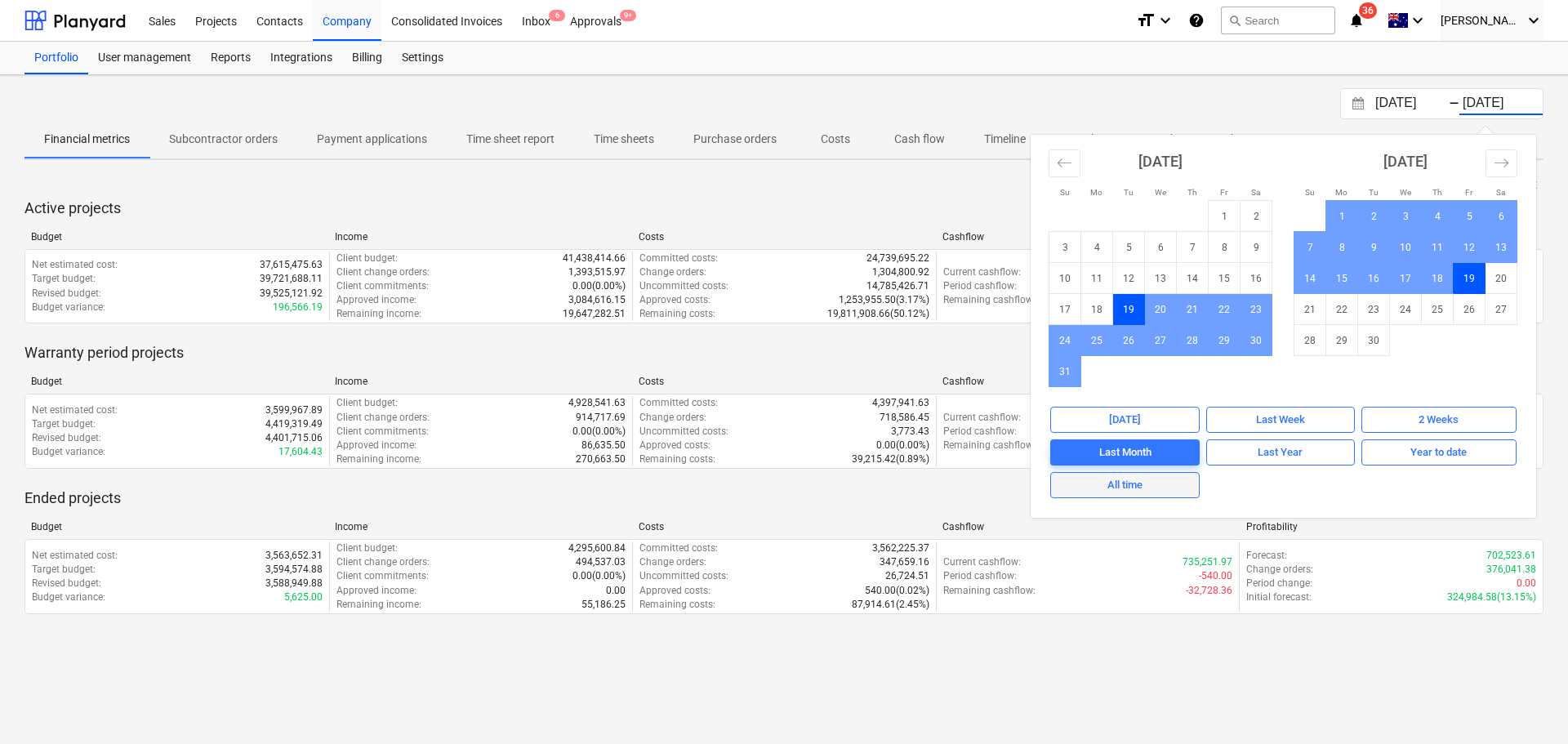
click at [1132, 477] on div "All time" at bounding box center [1125, 486] width 35 height 19
type input "[DATE]"
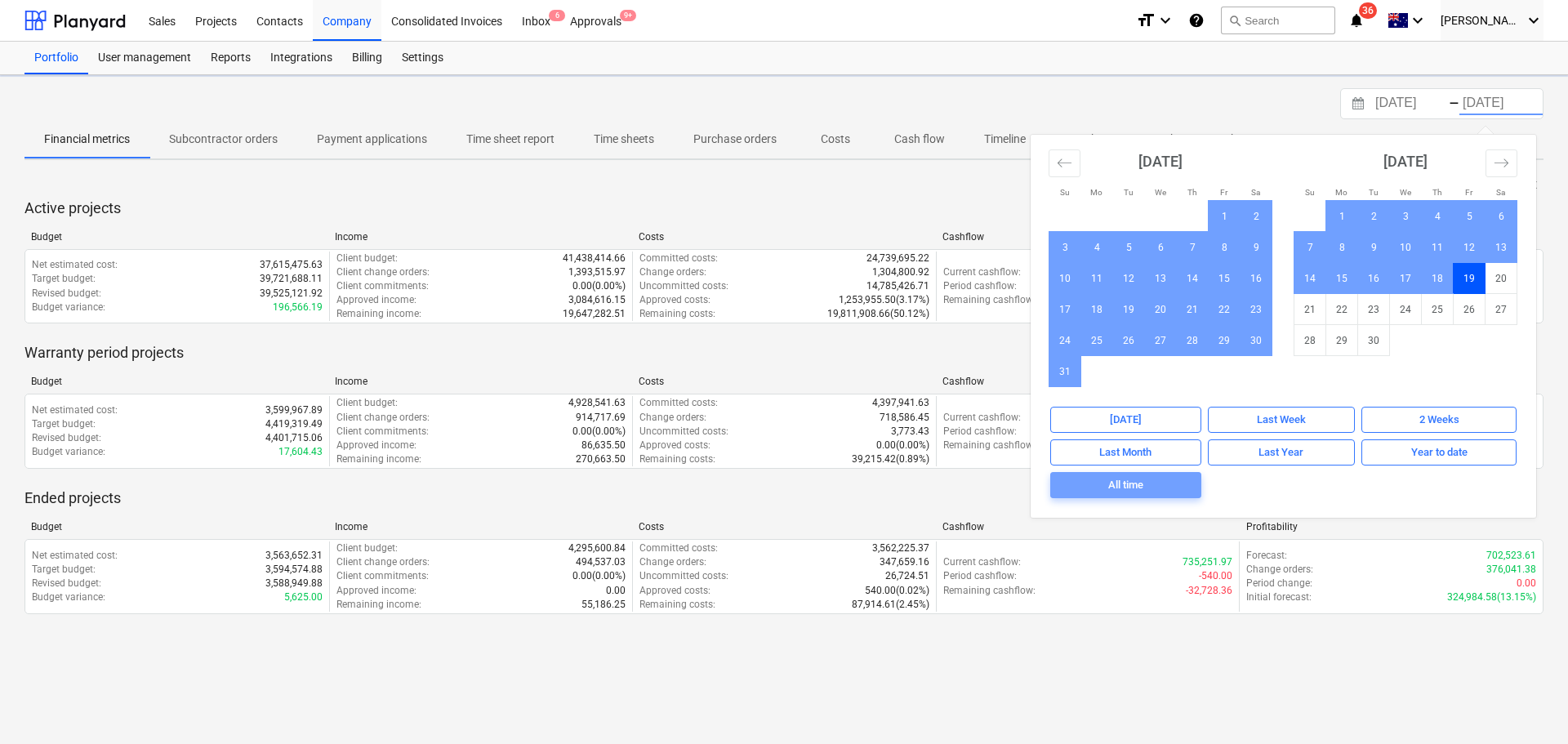
drag, startPoint x: 1151, startPoint y: 489, endPoint x: 1134, endPoint y: 367, distance: 123.2
click at [1151, 488] on span "All time" at bounding box center [1126, 486] width 138 height 19
click at [1165, 91] on div "[DATE] Press the down arrow key to interact with the calendar and select a date…" at bounding box center [784, 104] width 1519 height 31
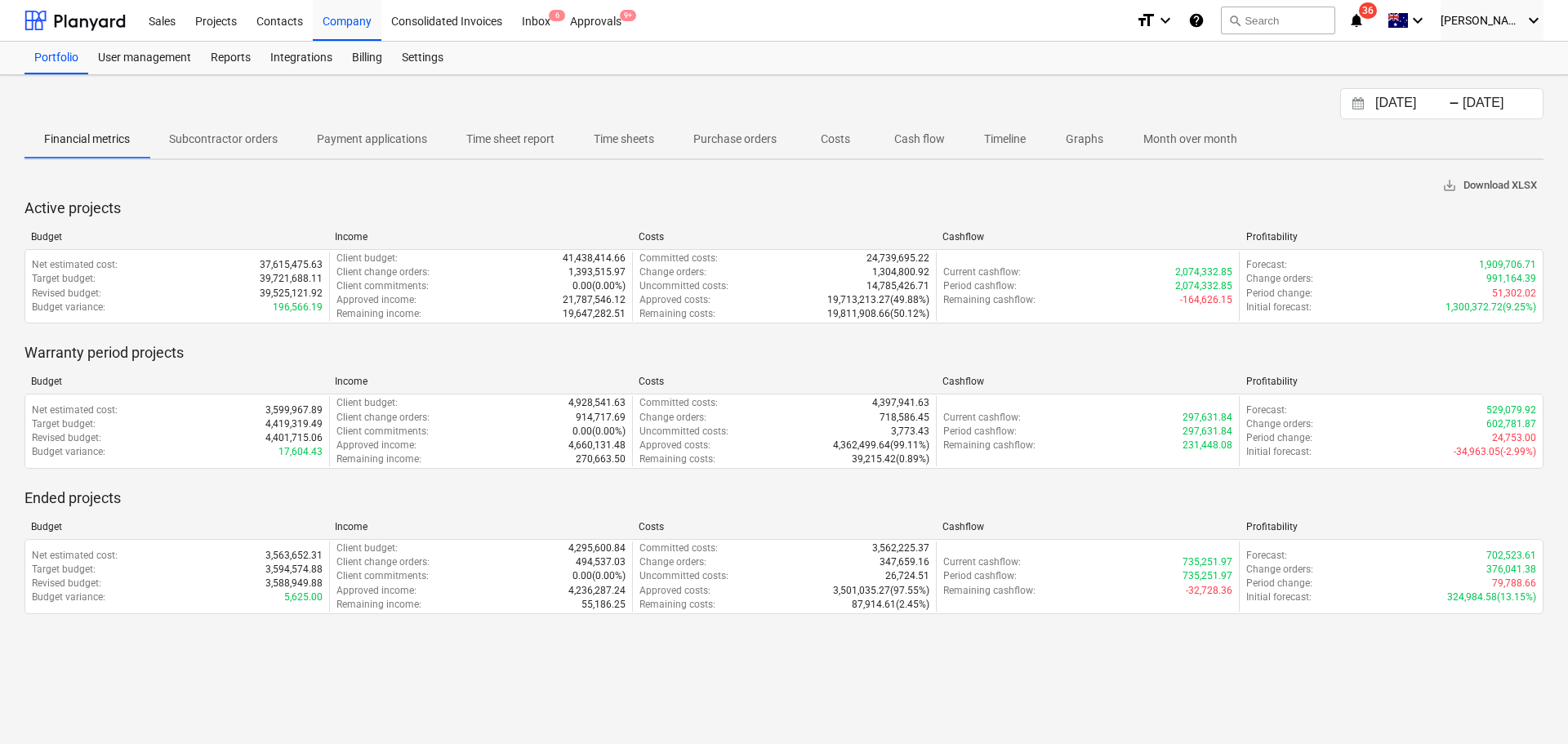
click at [1478, 188] on span "save_alt Download XLSX" at bounding box center [1489, 186] width 95 height 19
click at [586, 46] on div "Portfolio User management Reports Integrations Billing Settings" at bounding box center [784, 58] width 1519 height 33
click at [589, 32] on div "Approvals 9+" at bounding box center [596, 19] width 71 height 41
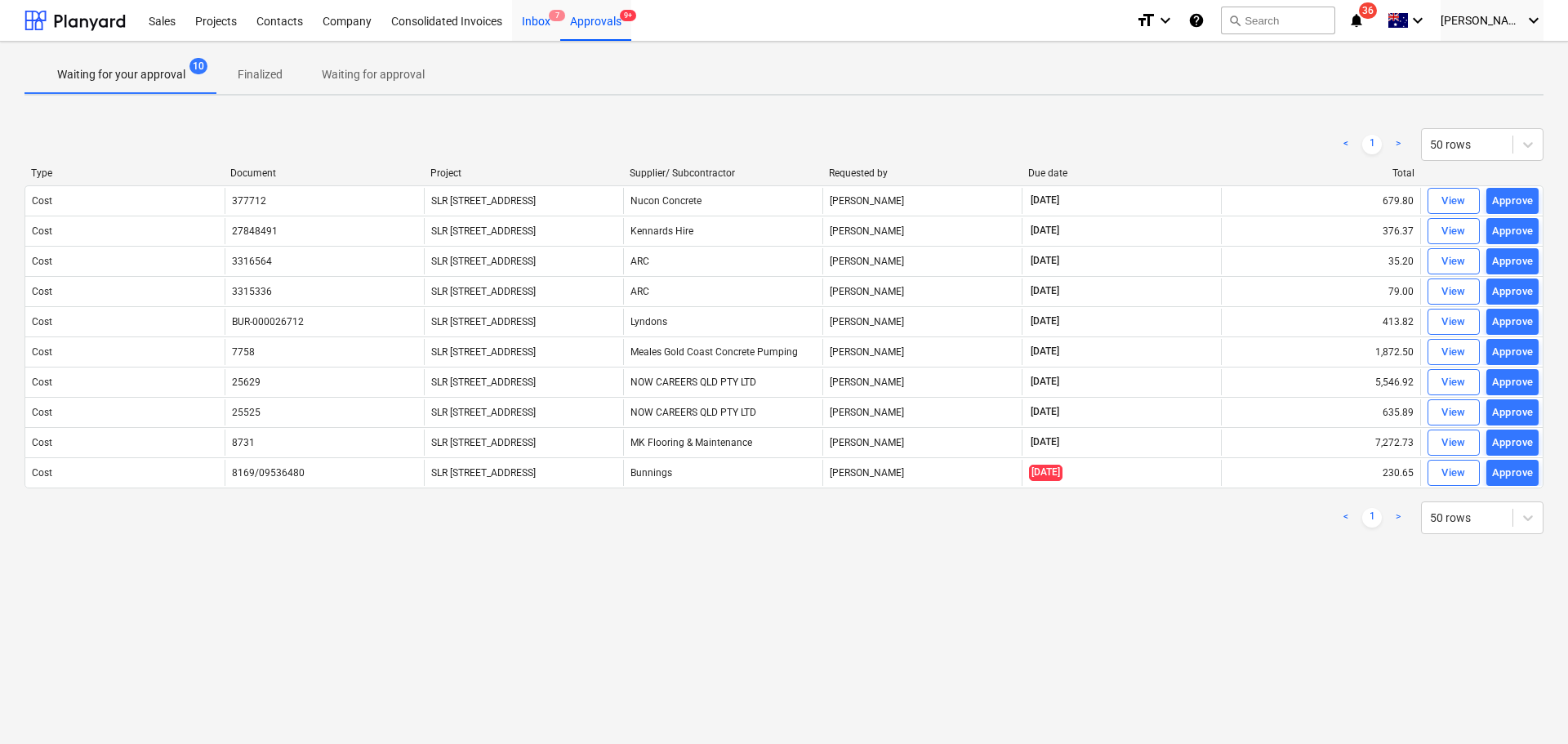
click at [548, 19] on div "Inbox 7" at bounding box center [536, 19] width 48 height 41
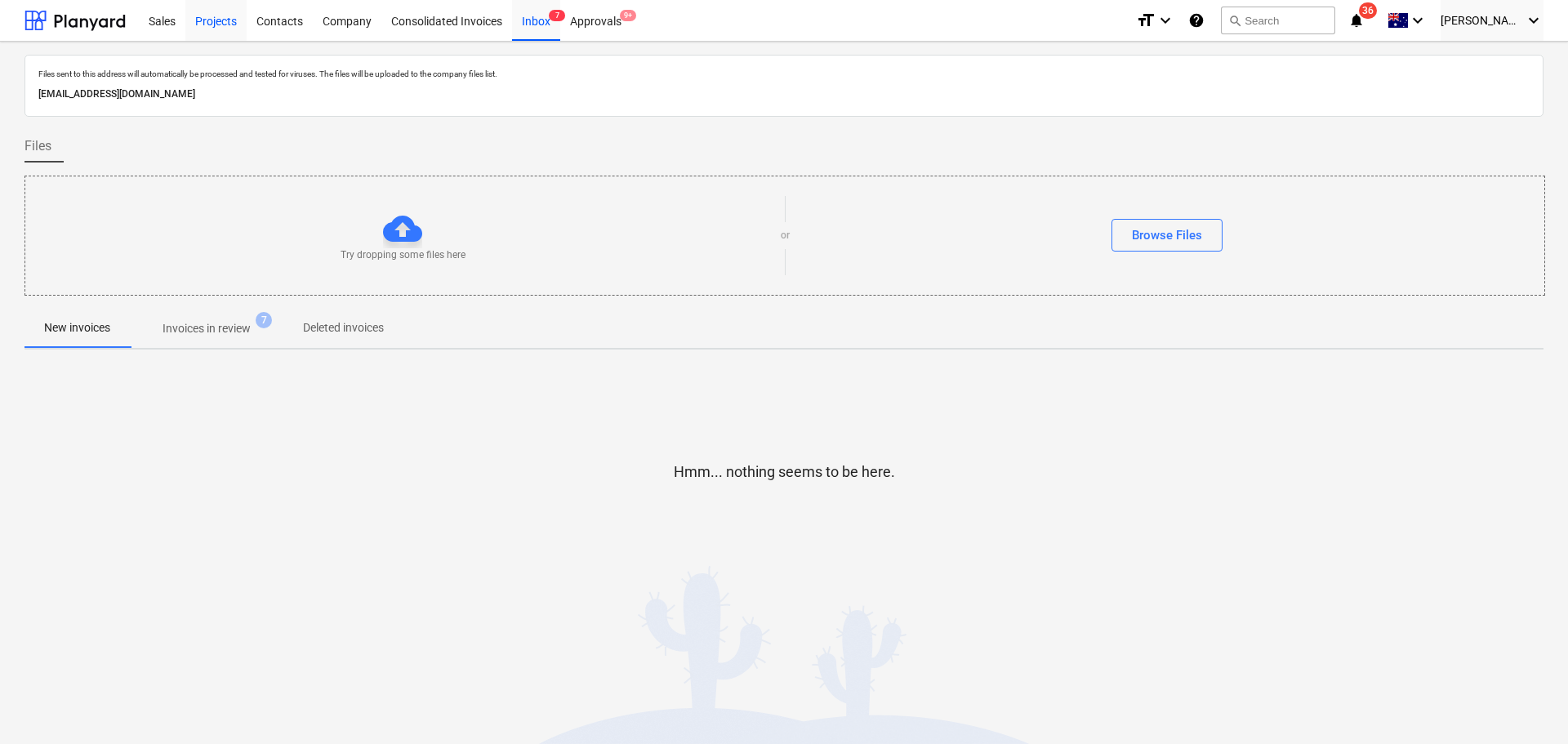
click at [244, 24] on div "Projects" at bounding box center [216, 19] width 61 height 41
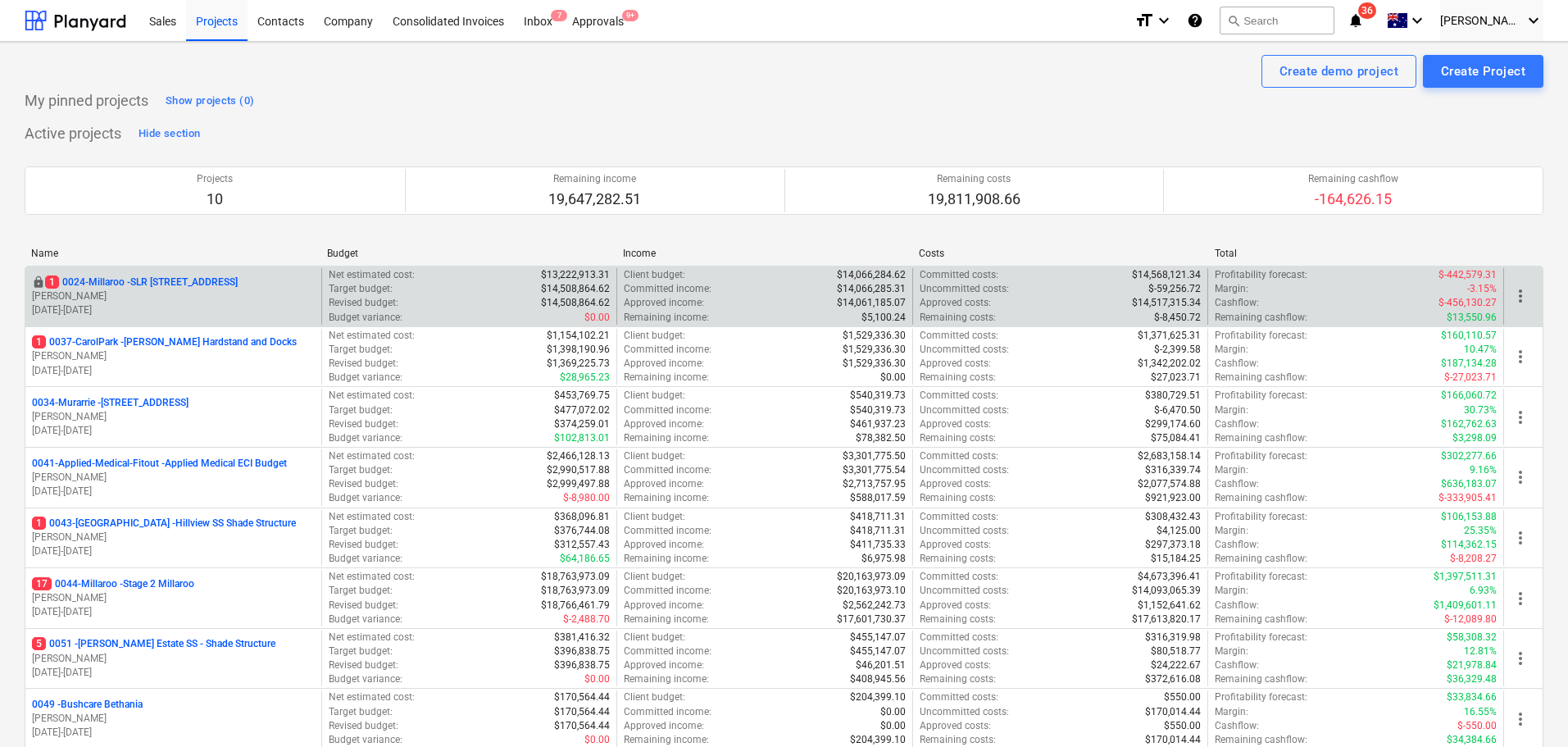
click at [170, 280] on p "1 0024-Millaroo - SLR [STREET_ADDRESS]" at bounding box center [141, 282] width 193 height 13
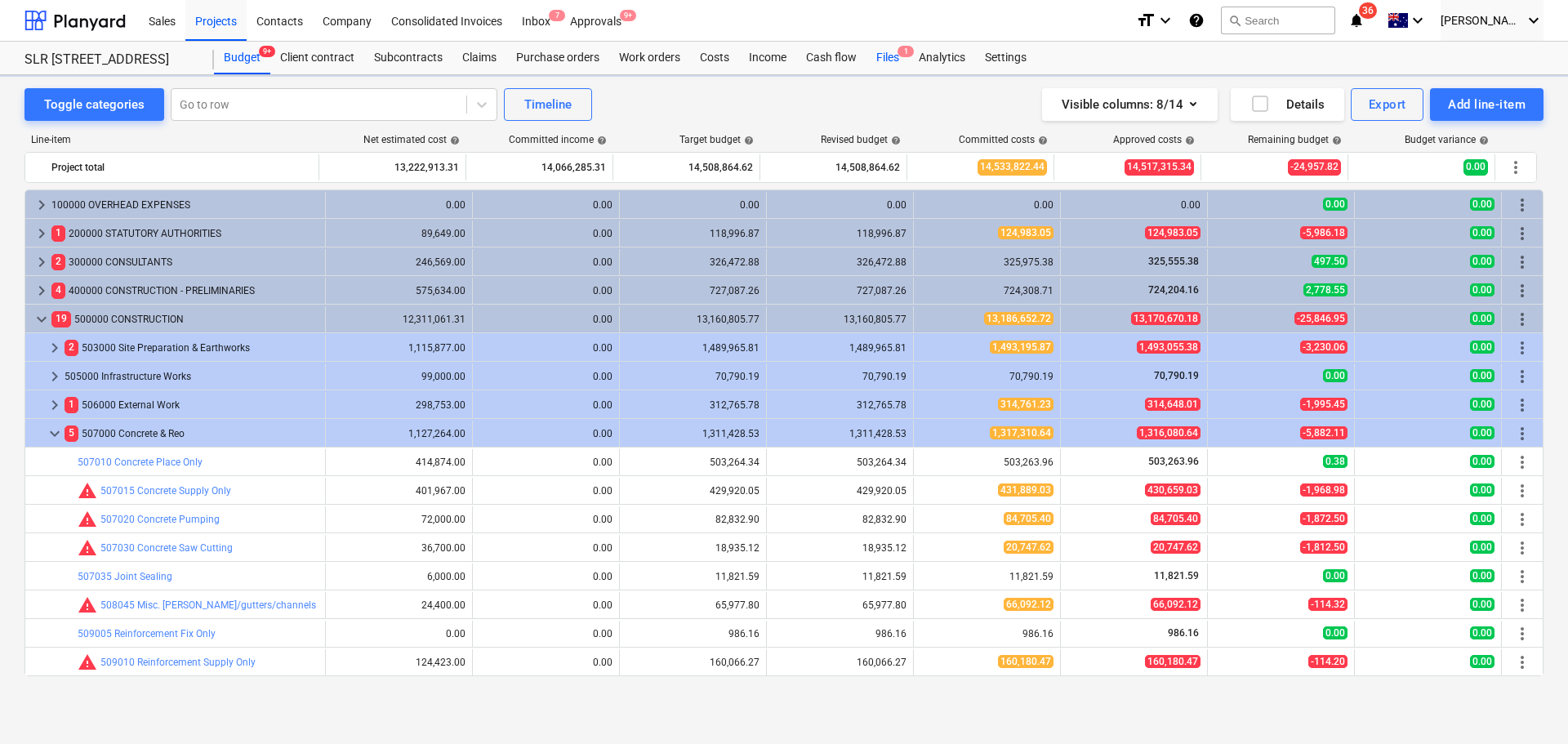
click at [886, 59] on div "Files 1" at bounding box center [888, 58] width 42 height 33
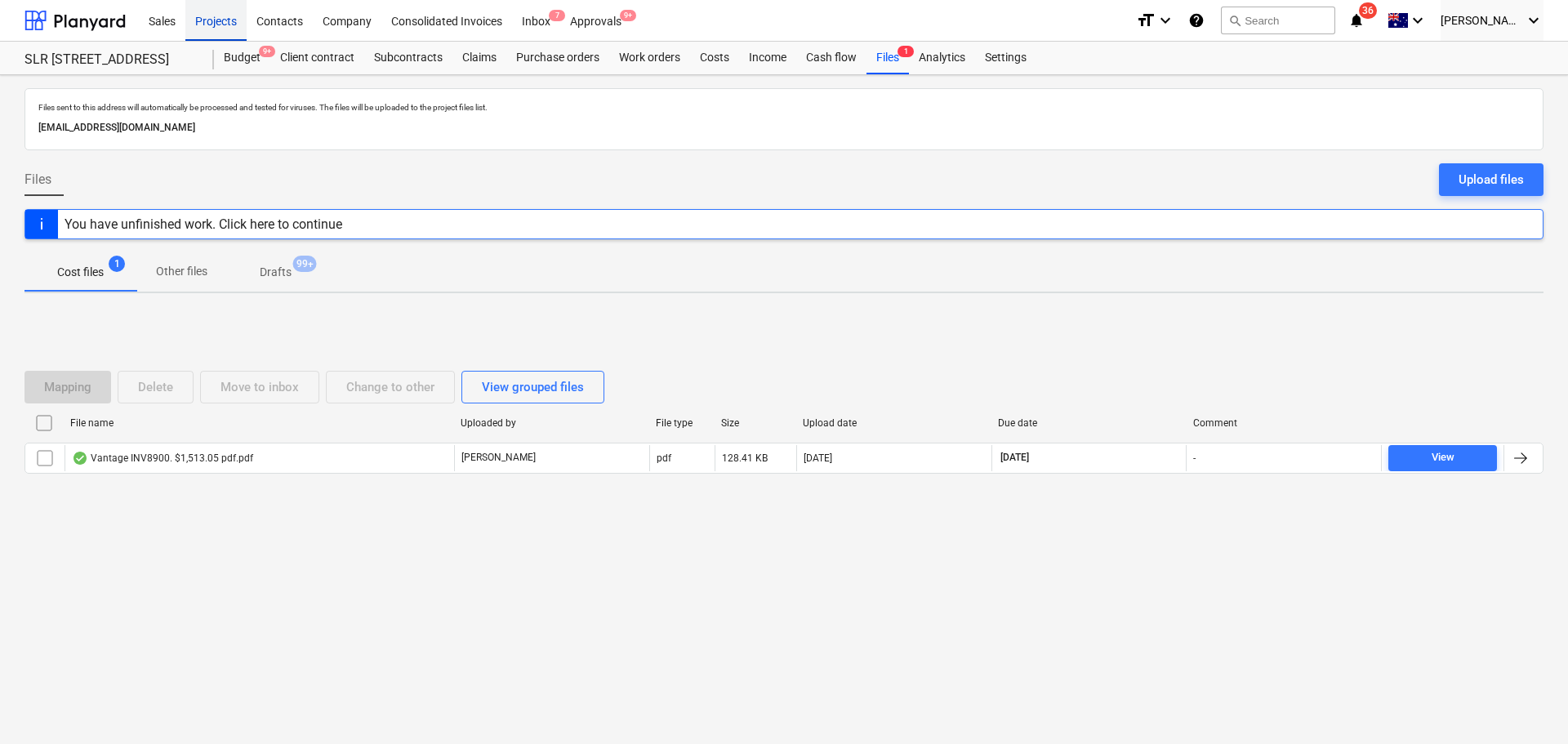
click at [223, 24] on div "Projects" at bounding box center [216, 19] width 61 height 41
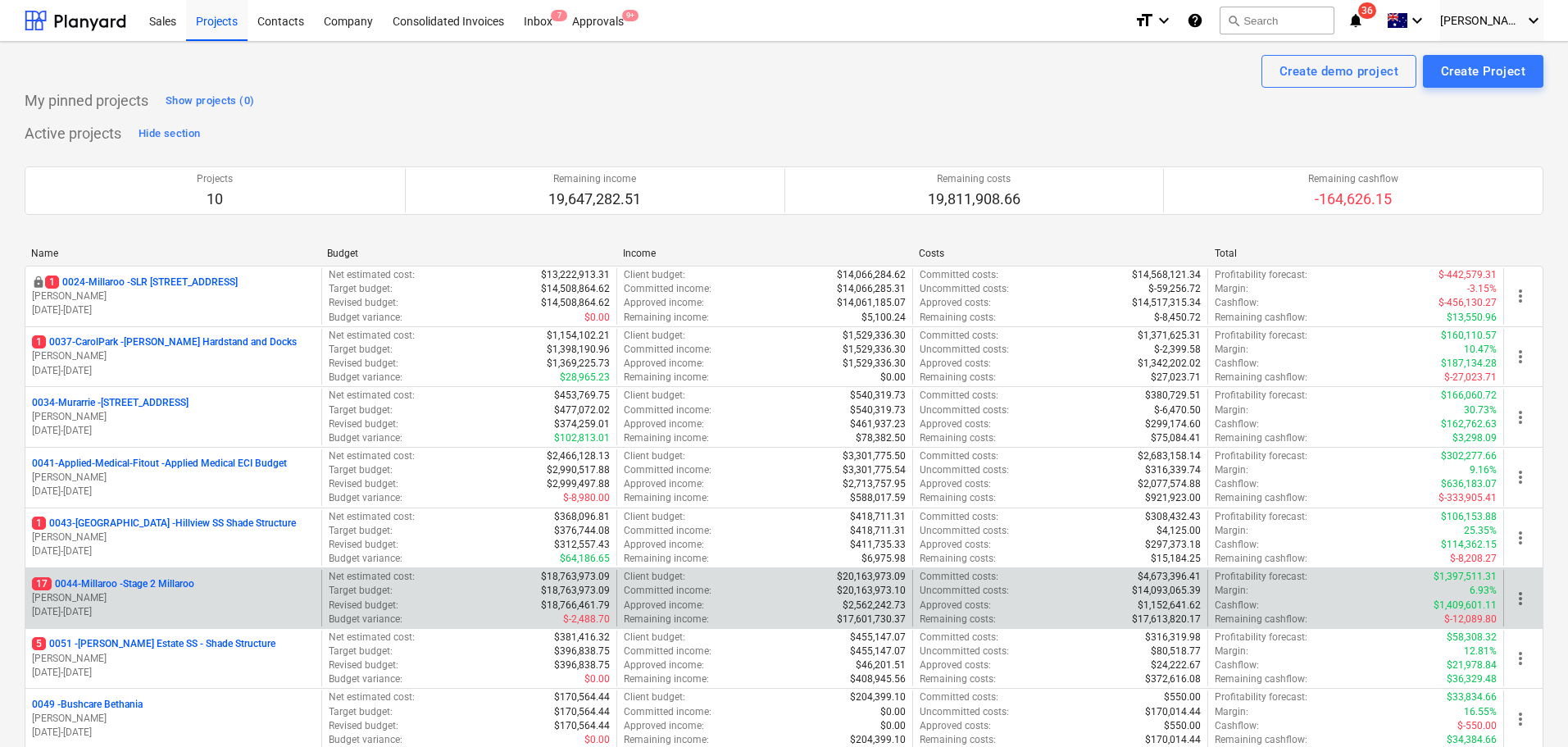
click at [132, 581] on p "17 0044-Millaroo - Stage 2 Millaroo" at bounding box center [113, 584] width 163 height 13
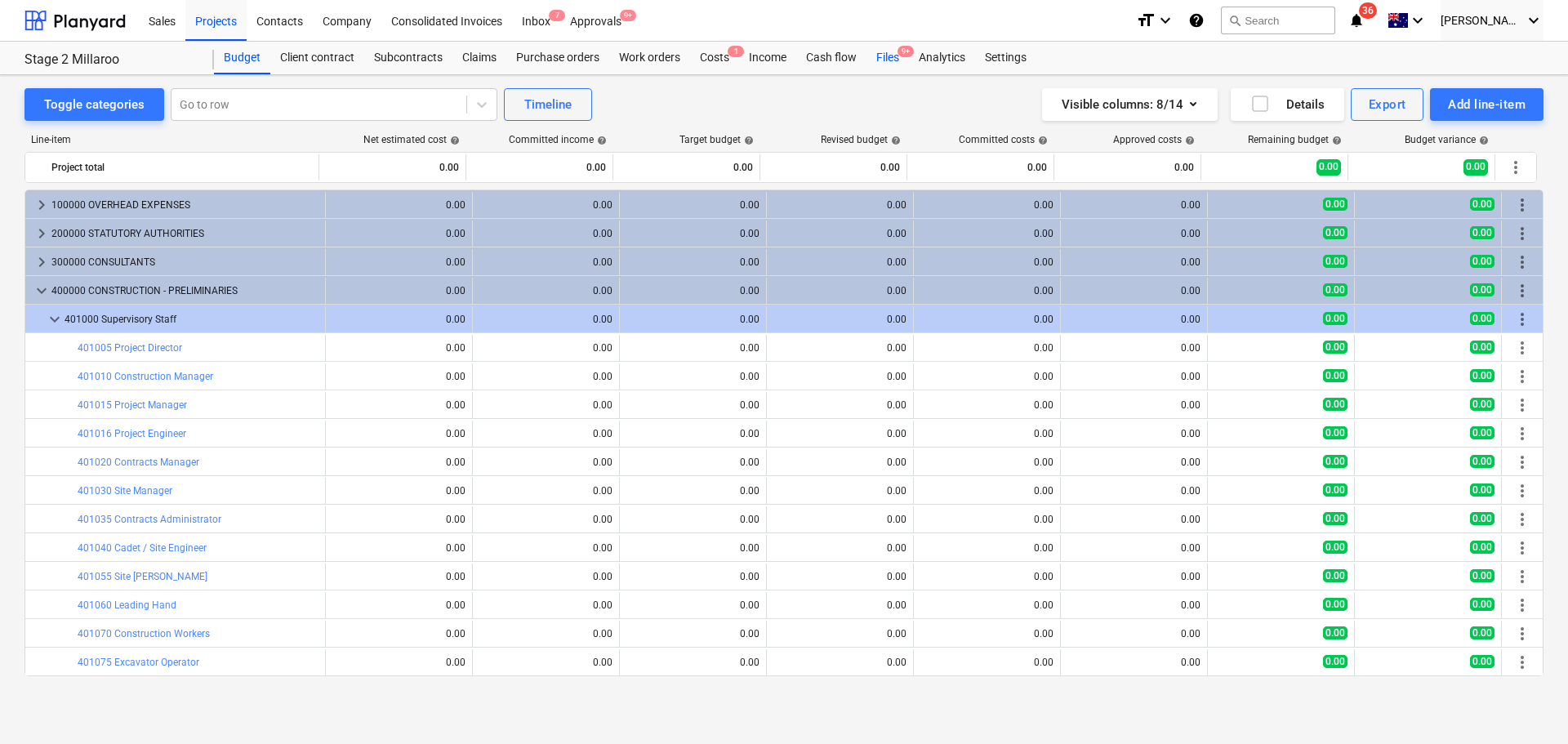
click at [888, 61] on div "Files 9+" at bounding box center [888, 58] width 42 height 33
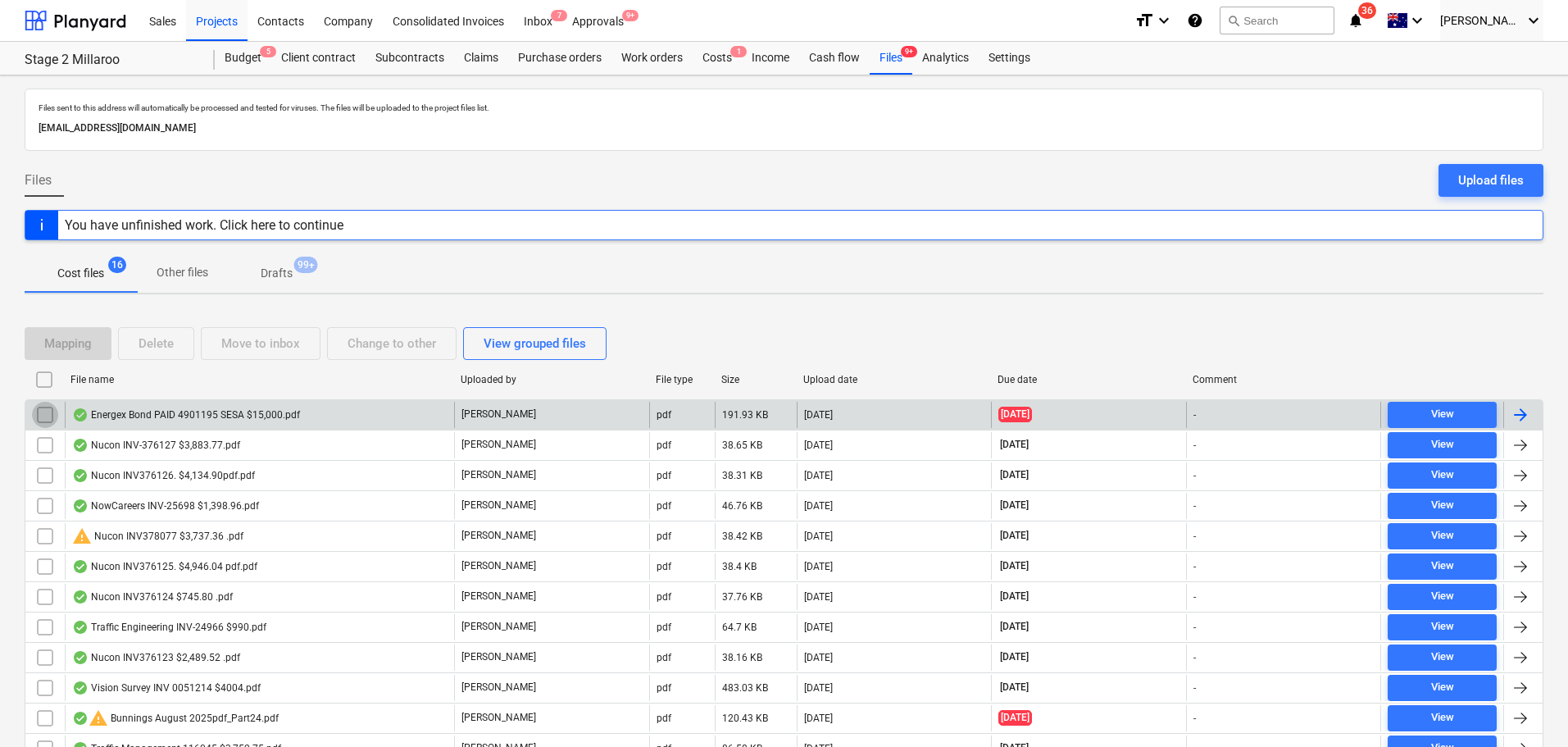
click at [43, 417] on input "checkbox" at bounding box center [44, 414] width 26 height 26
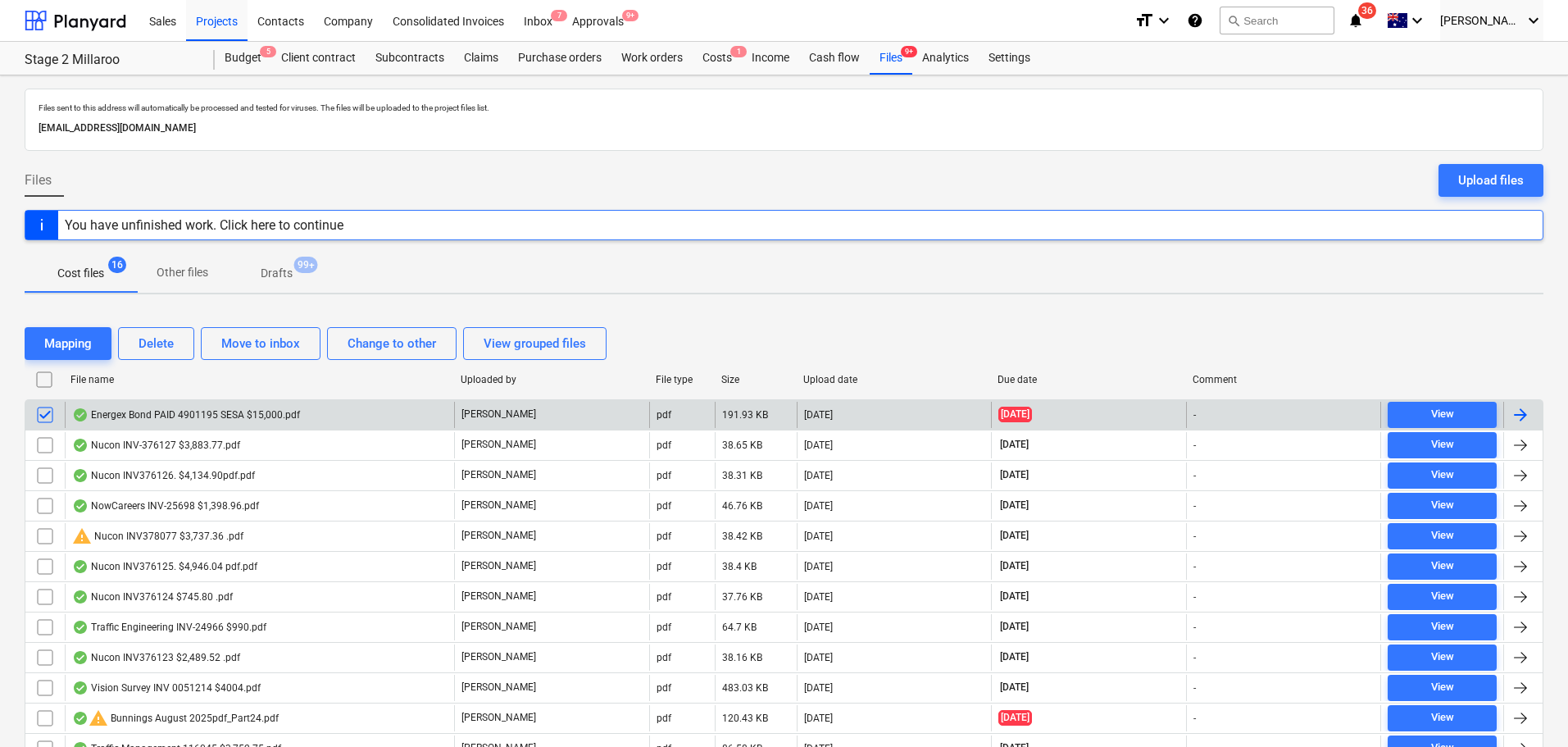
click at [301, 418] on div "Energex Bond PAID 4901195 SESA $15,000.pdf" at bounding box center [259, 414] width 390 height 26
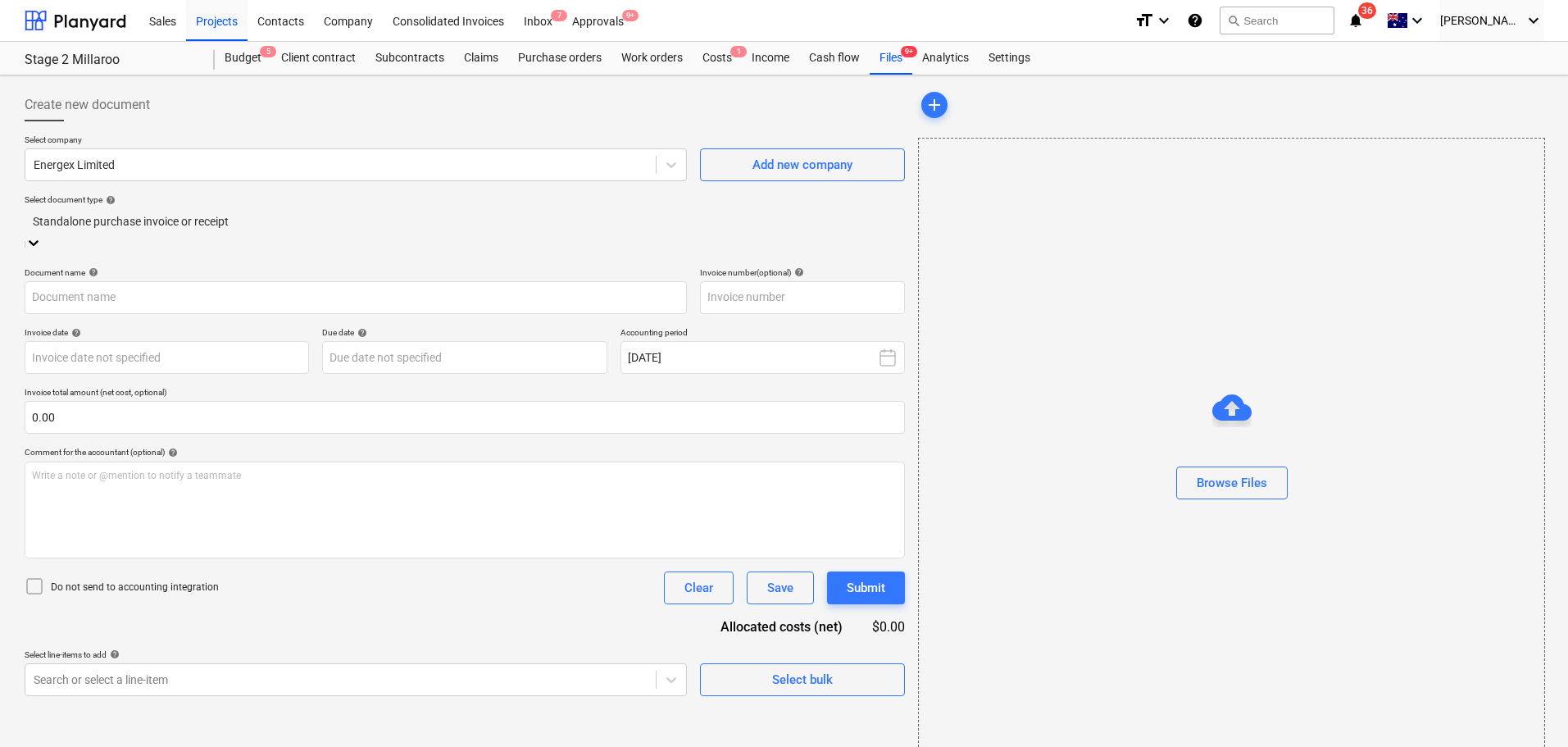
type input "S4901195"
type input "[DATE]"
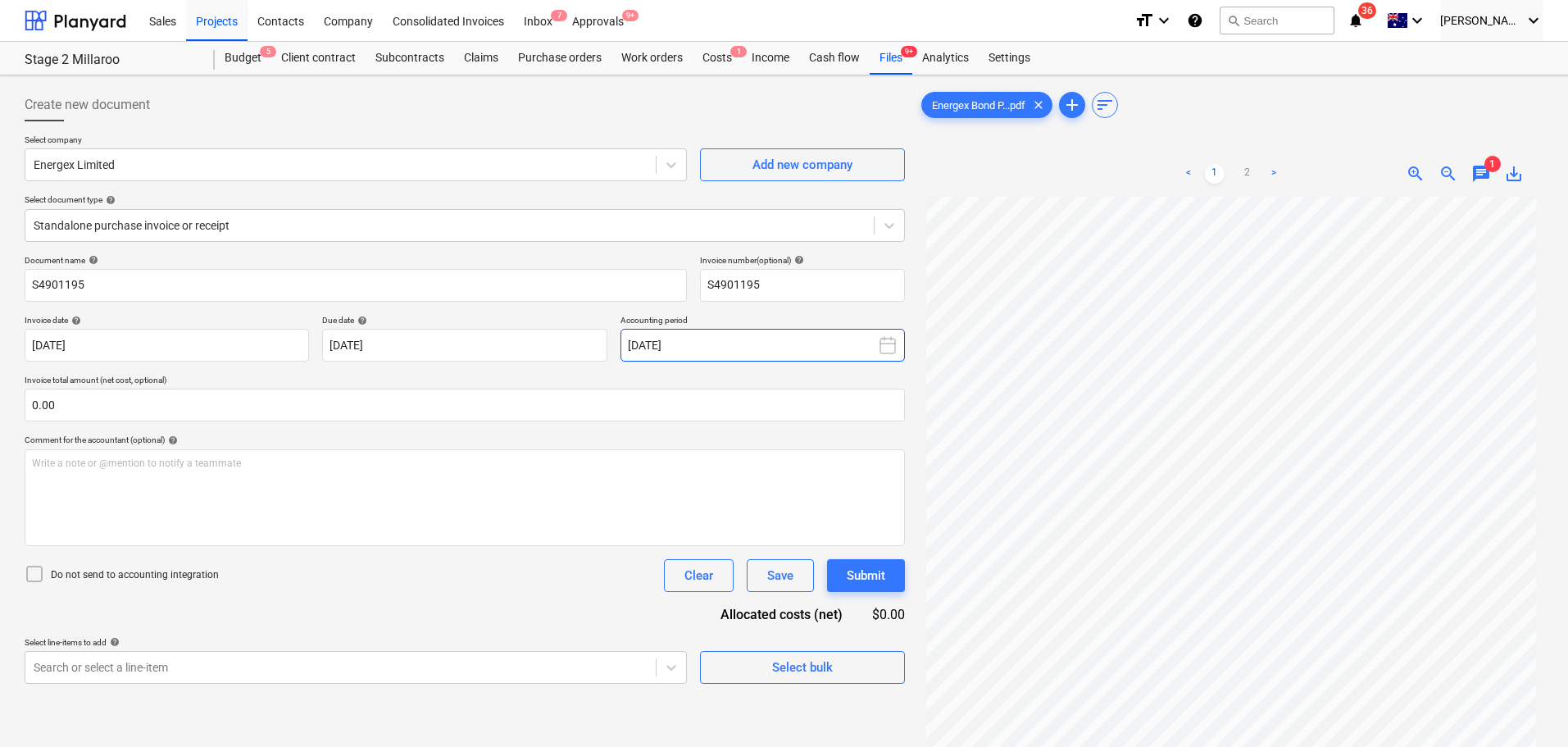
click at [903, 348] on button "[DATE]" at bounding box center [763, 346] width 285 height 33
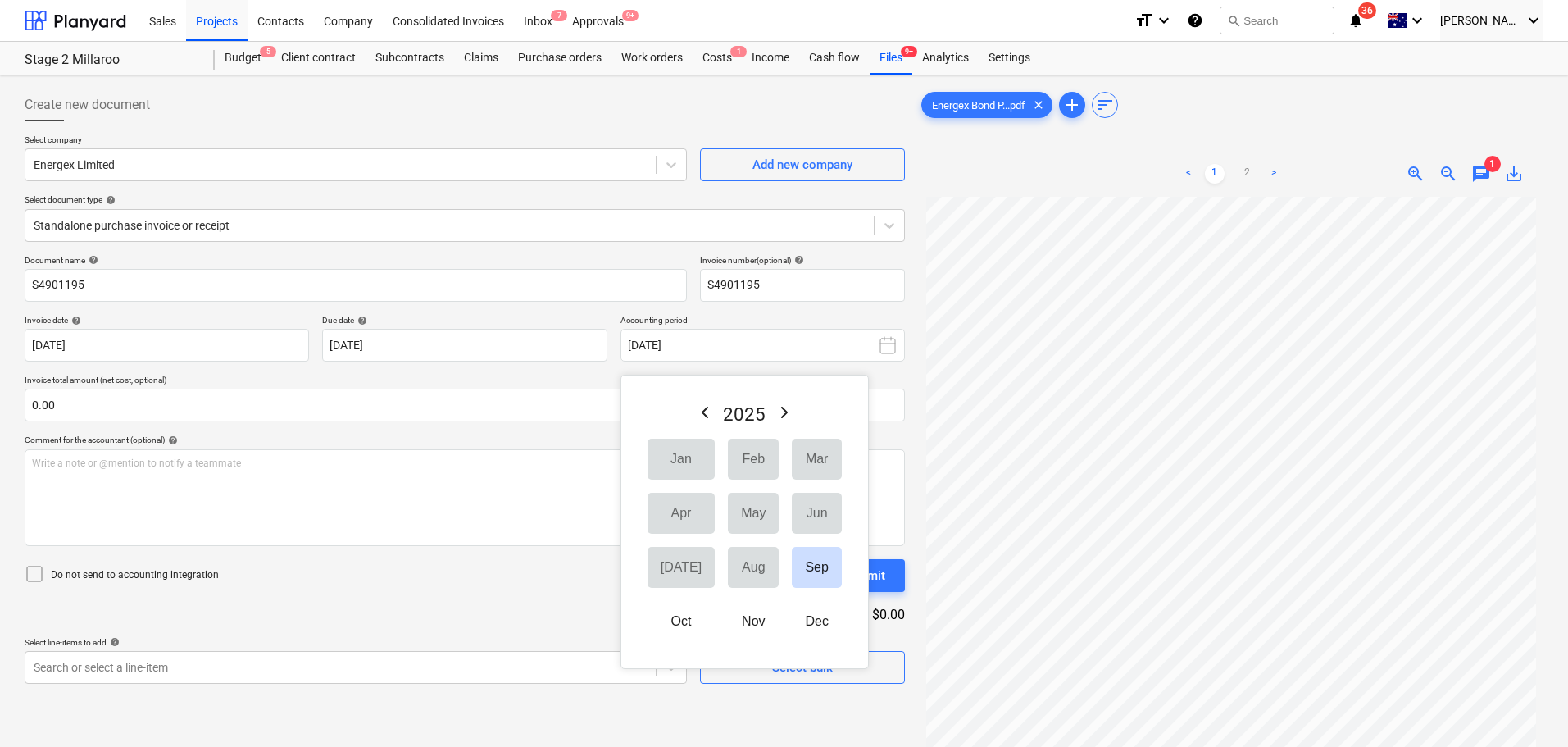
click at [660, 491] on div "Jan Feb Mar Apr May Jun [DATE] Aug Sep Oct Nov Dec" at bounding box center [745, 540] width 194 height 203
click at [562, 602] on div "Document name help S4901195 Invoice number (optional) help S4901195 Invoice dat…" at bounding box center [465, 469] width 881 height 428
click at [497, 621] on div "Document name help S4901195 Invoice number (optional) help S4901195 Invoice dat…" at bounding box center [465, 469] width 881 height 428
click at [891, 374] on p "Invoice total amount (net cost, optional)" at bounding box center [465, 381] width 881 height 13
click at [908, 428] on div "Create new document Select company Energex Limited Add new company Select docum…" at bounding box center [465, 493] width 893 height 822
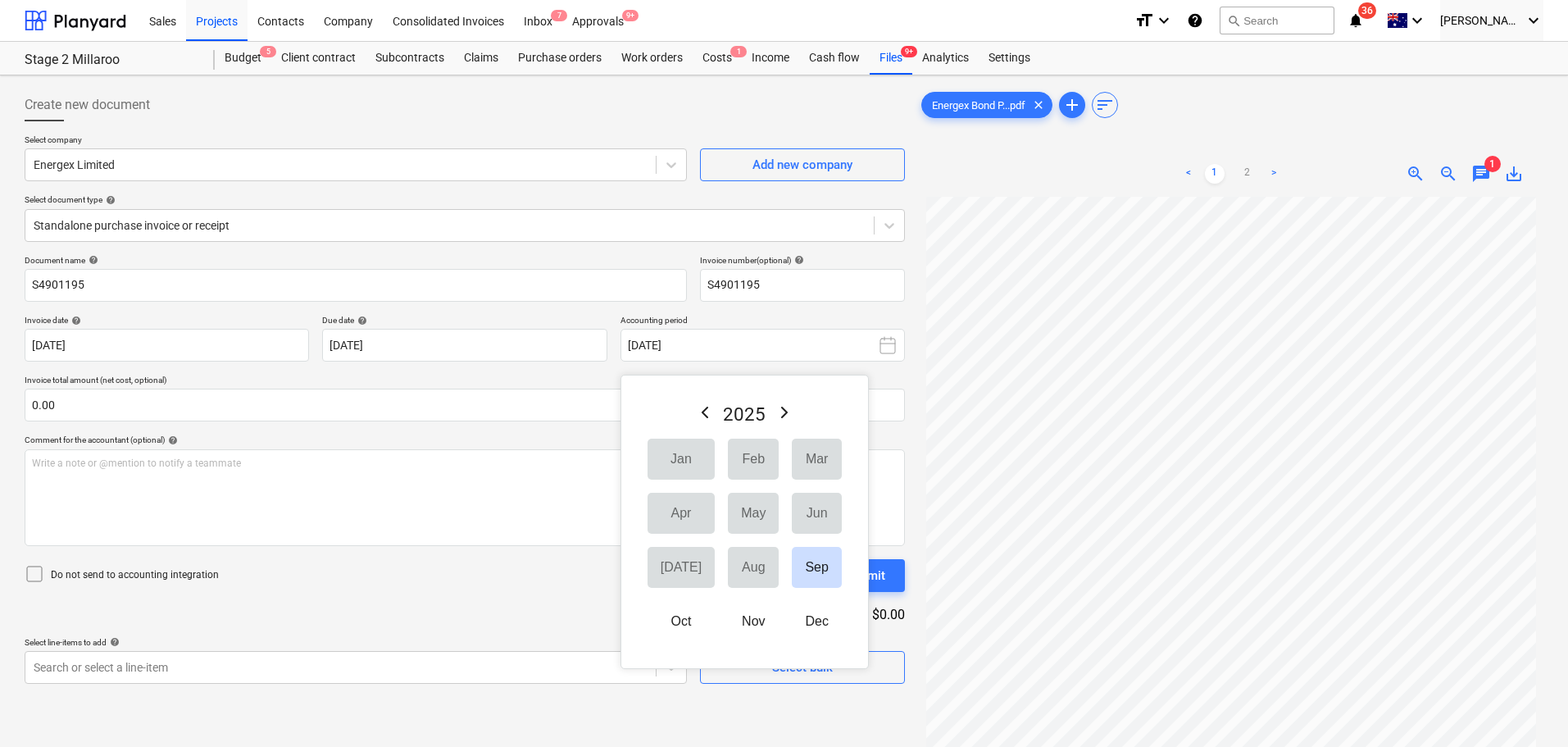
drag, startPoint x: 1097, startPoint y: 190, endPoint x: 838, endPoint y: 82, distance: 280.6
click at [1097, 190] on div "< 1 2 > zoom_in zoom_out chat 1 save_alt" at bounding box center [1231, 174] width 626 height 46
click at [949, 57] on div "Analytics" at bounding box center [945, 58] width 66 height 33
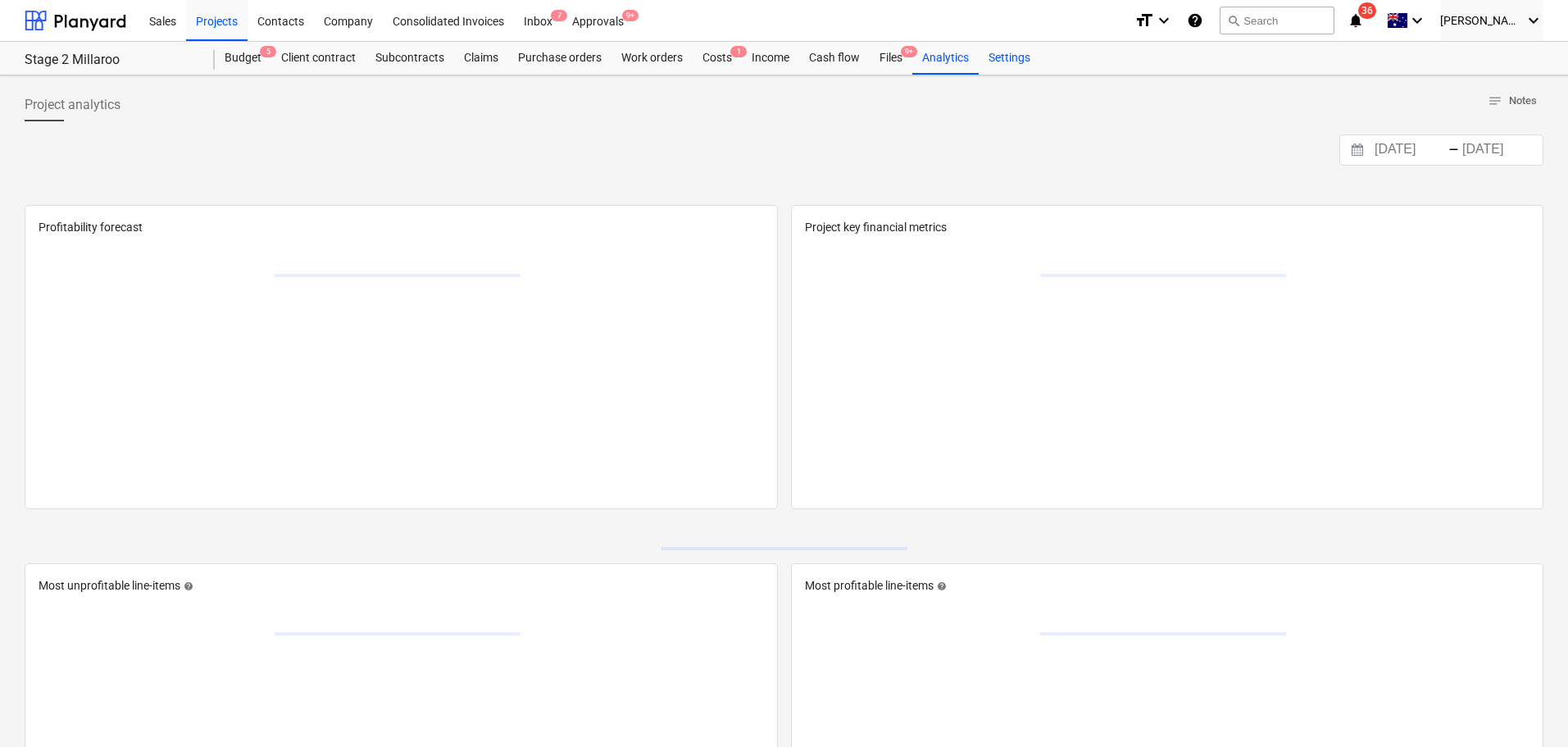
click at [1009, 53] on div "Settings" at bounding box center [1010, 58] width 62 height 33
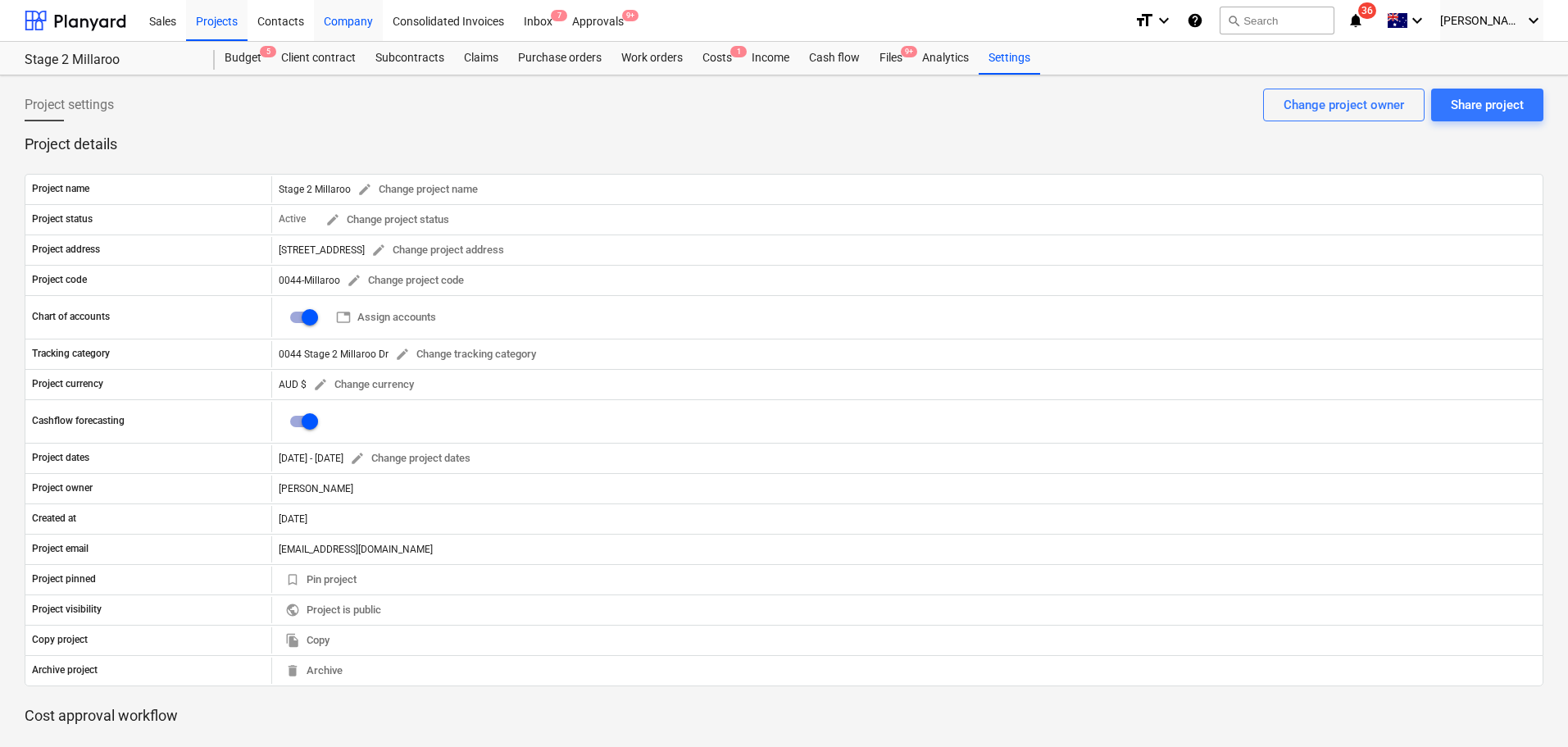
click at [373, 19] on div "Company" at bounding box center [348, 19] width 69 height 41
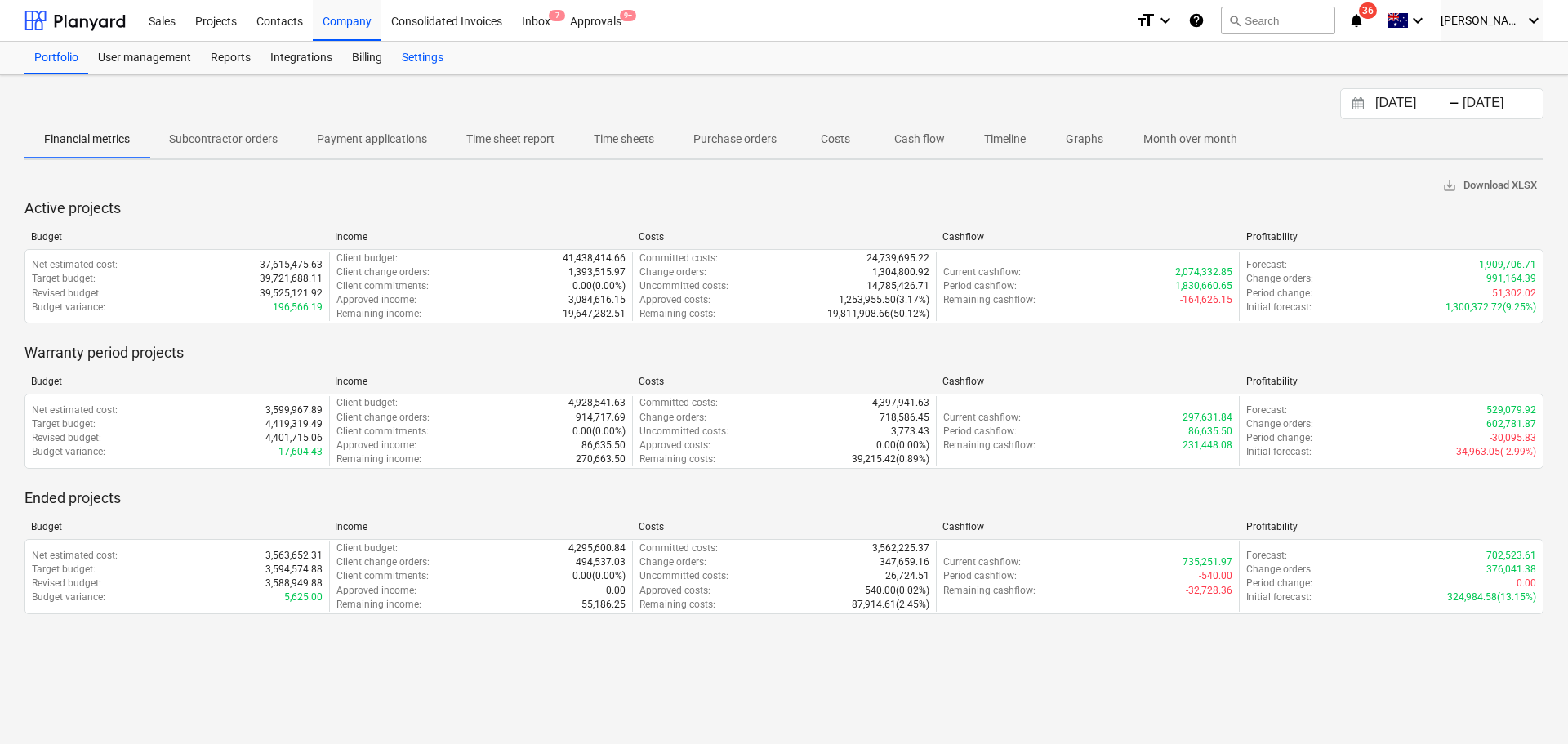
click at [433, 60] on div "Settings" at bounding box center [423, 58] width 61 height 33
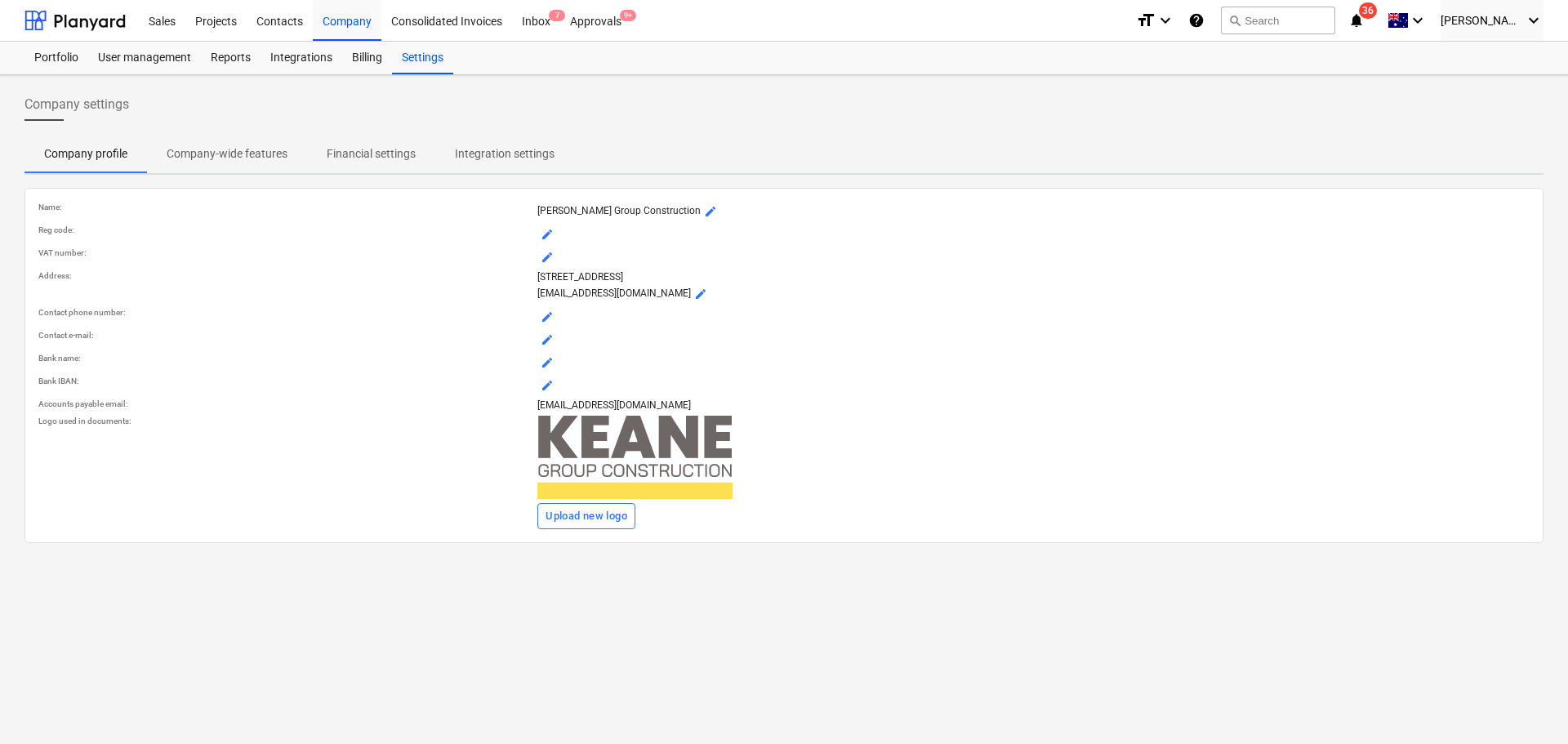
click at [350, 153] on p "Financial settings" at bounding box center [371, 154] width 89 height 17
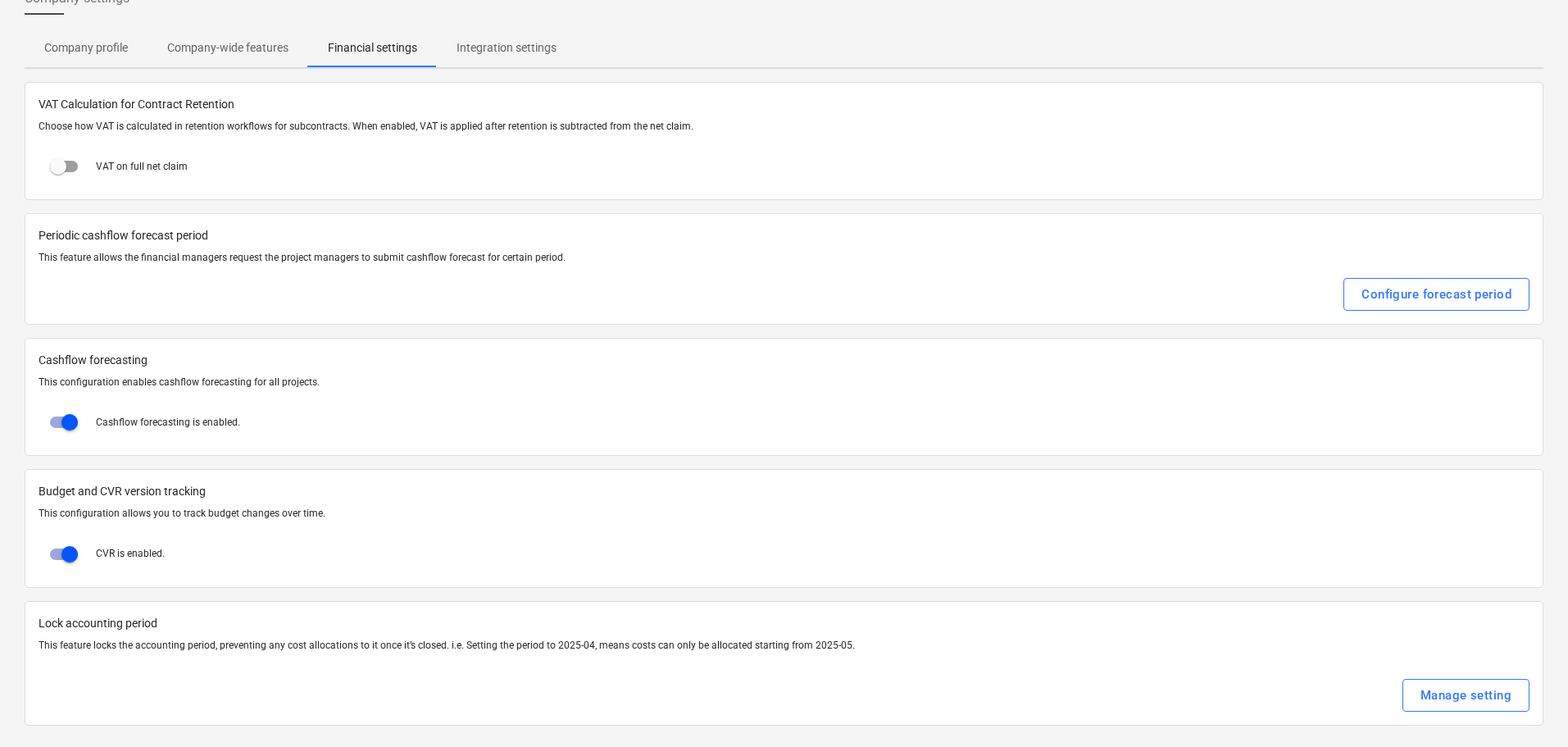
scroll to position [112, 0]
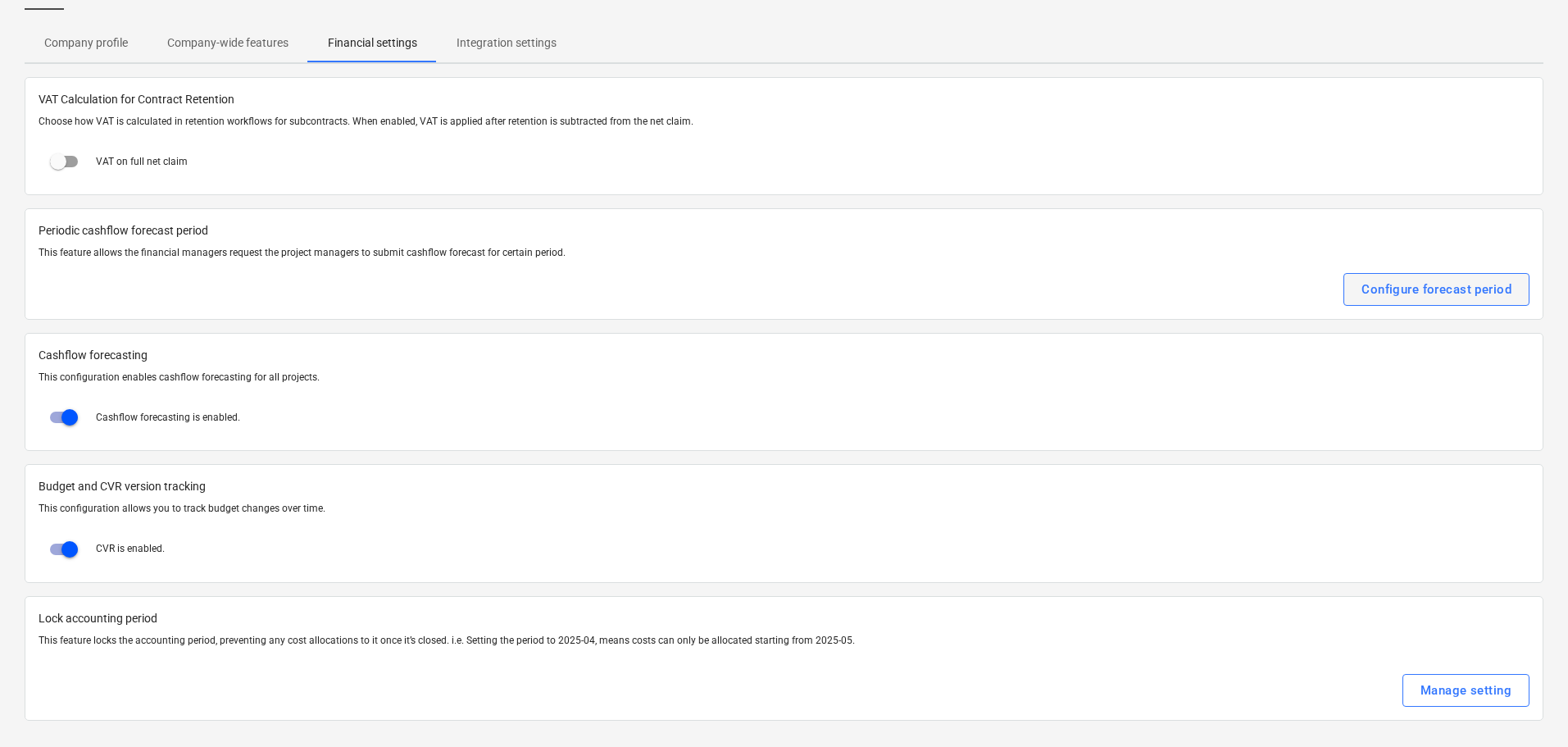
click at [1399, 284] on div "Configure forecast period" at bounding box center [1437, 290] width 150 height 21
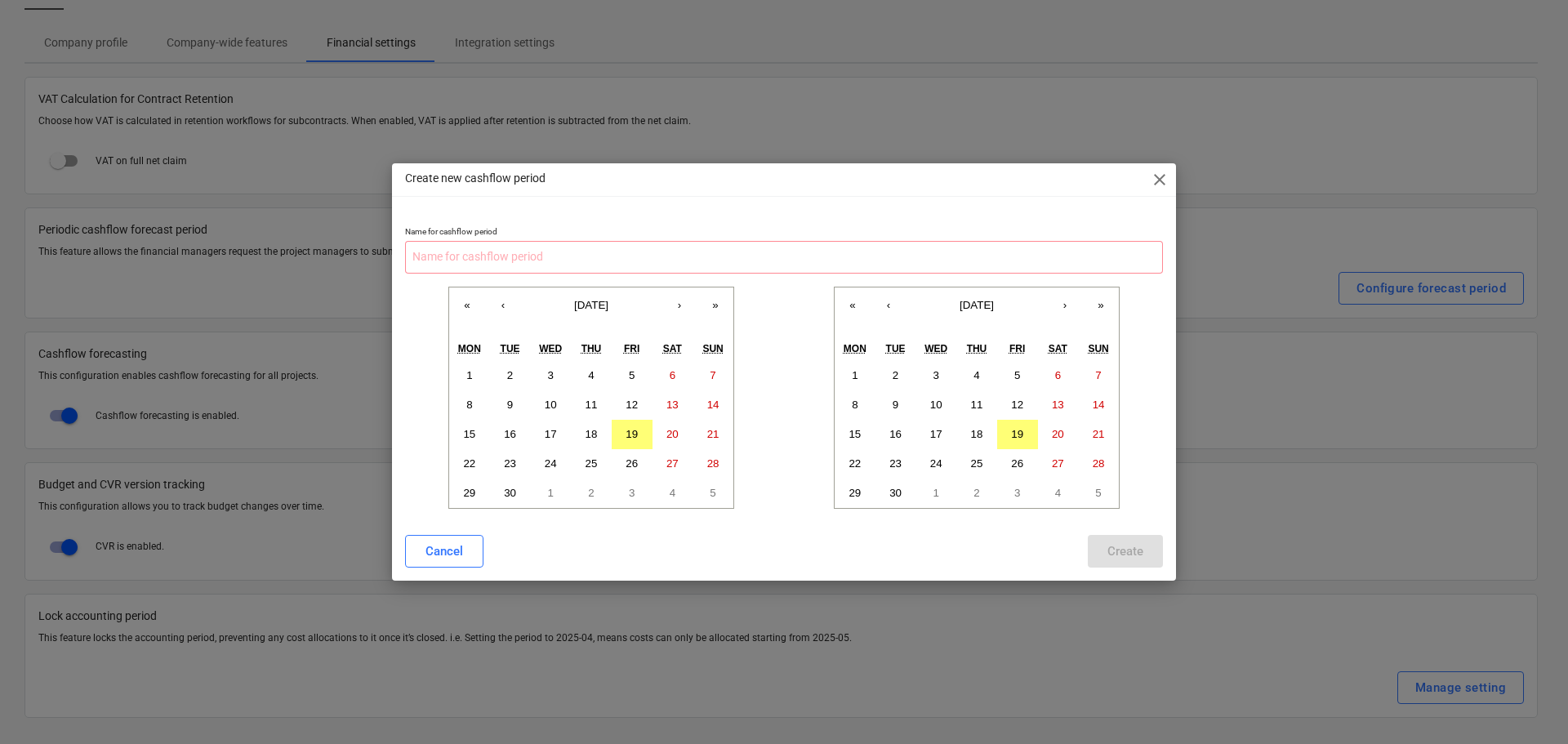
click at [1170, 172] on div "Create new cashflow period close" at bounding box center [784, 179] width 784 height 33
click at [1172, 179] on div "Create new cashflow period close" at bounding box center [784, 179] width 784 height 33
drag, startPoint x: 1164, startPoint y: 177, endPoint x: 1113, endPoint y: 263, distance: 100.0
click at [1163, 178] on span "close" at bounding box center [1159, 179] width 19 height 19
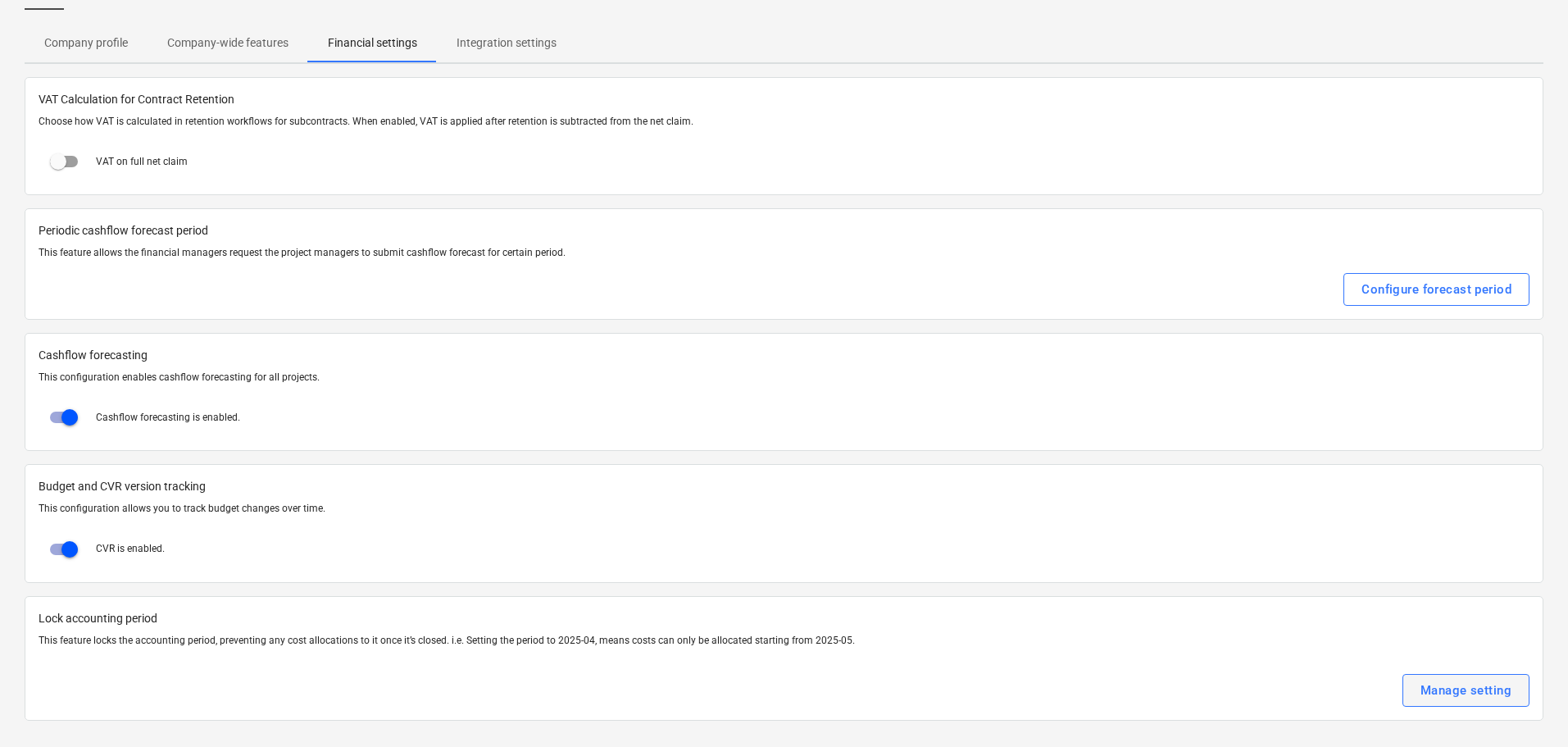
click at [1457, 686] on div "Manage setting" at bounding box center [1466, 690] width 91 height 21
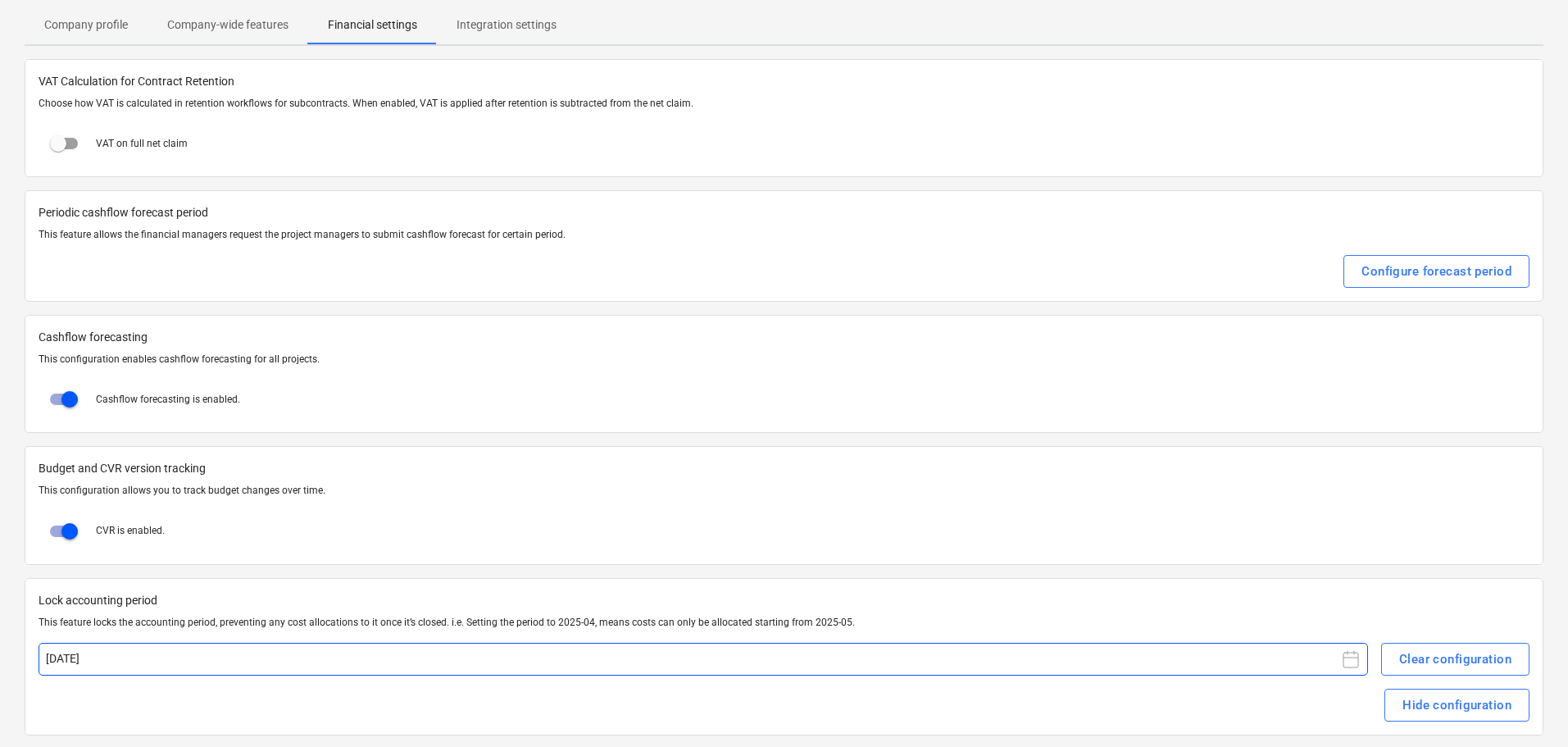
scroll to position [144, 0]
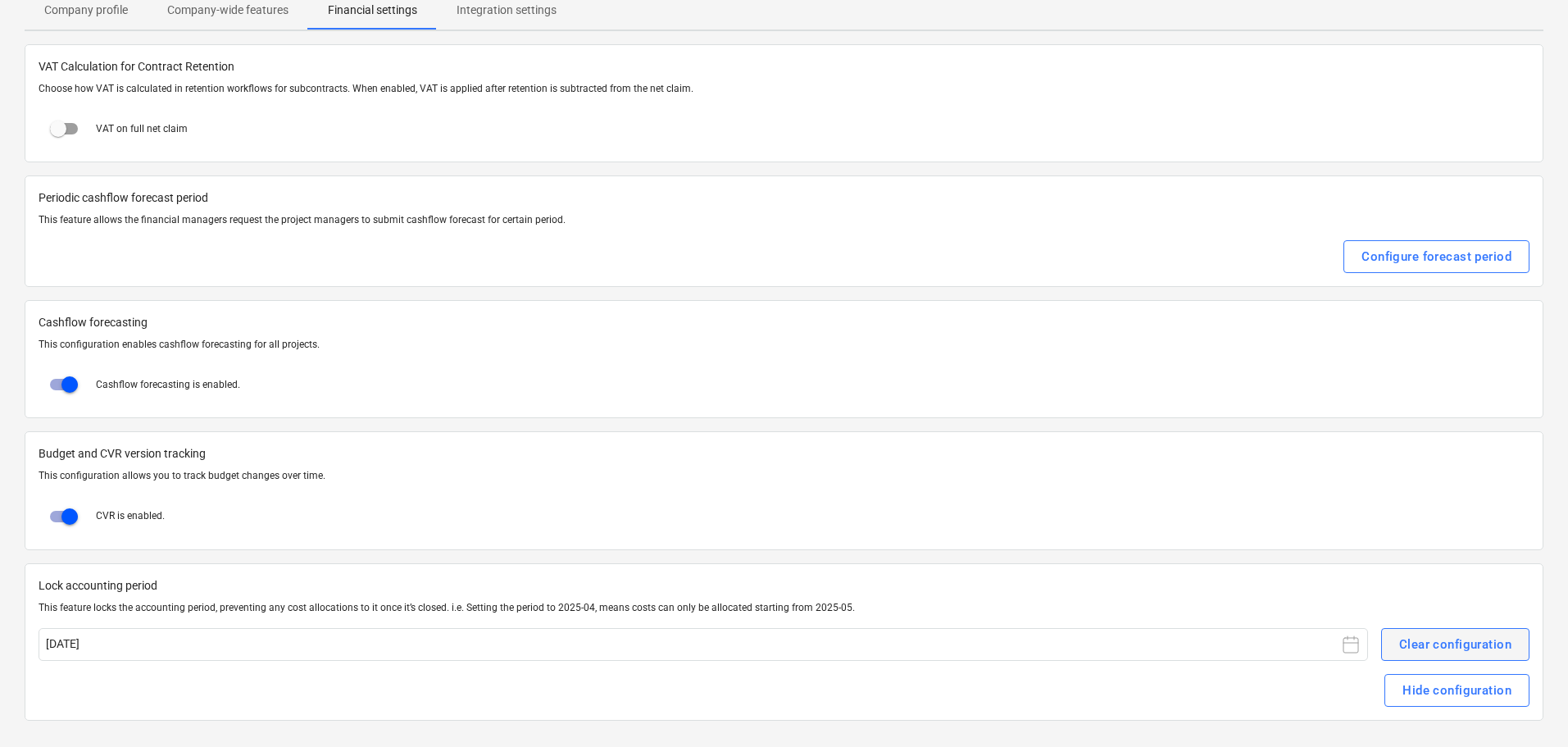
click at [1446, 642] on div "Clear configuration" at bounding box center [1455, 644] width 113 height 21
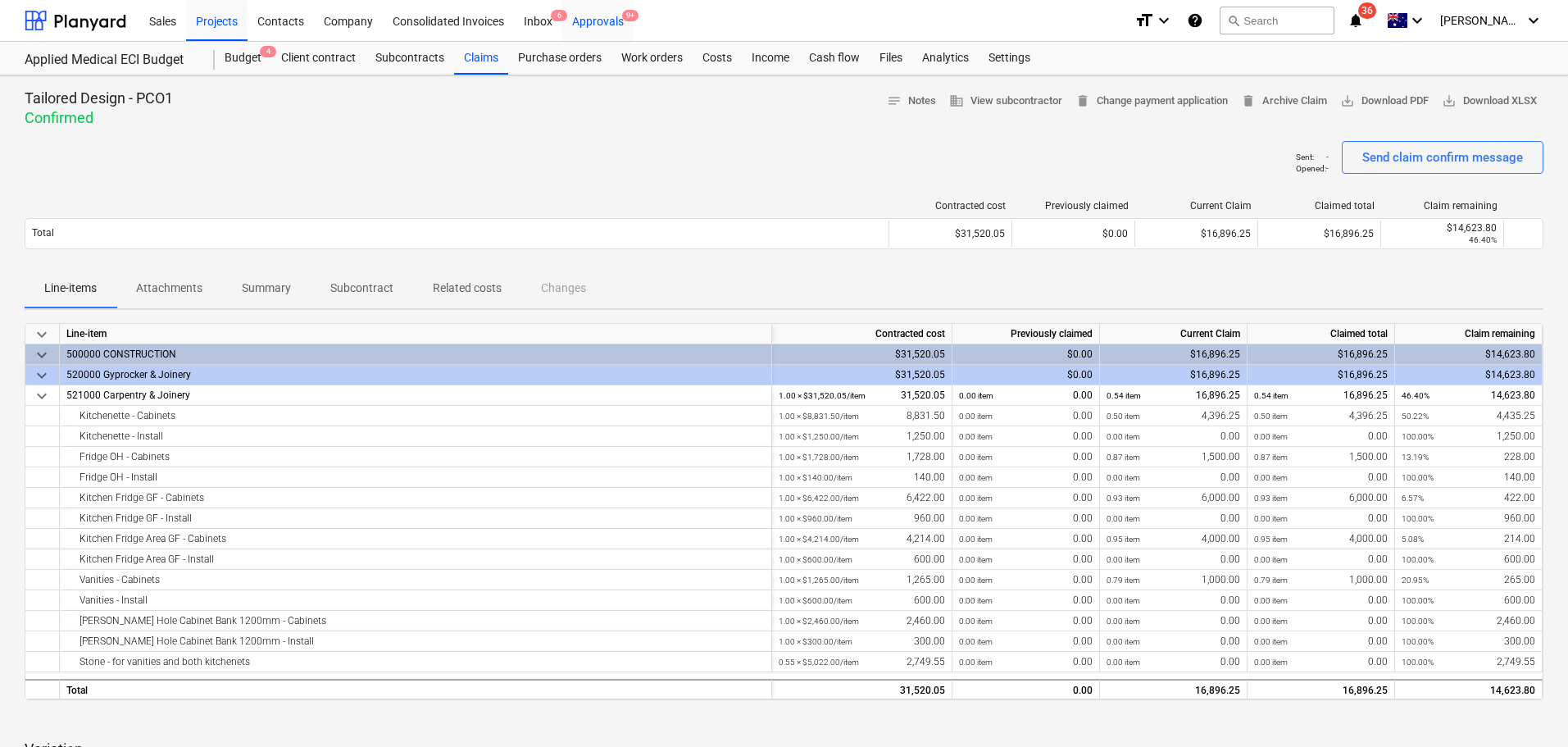
click at [616, 29] on div "Approvals 9+" at bounding box center [598, 19] width 71 height 41
